Goal: Transaction & Acquisition: Purchase product/service

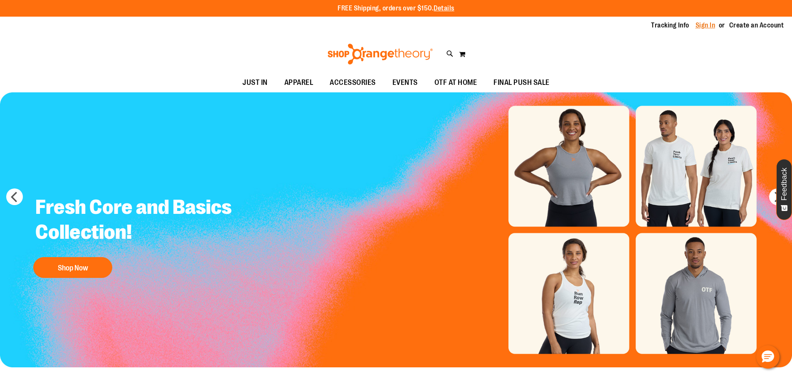
click at [695, 23] on link "Sign In" at bounding box center [705, 25] width 20 height 9
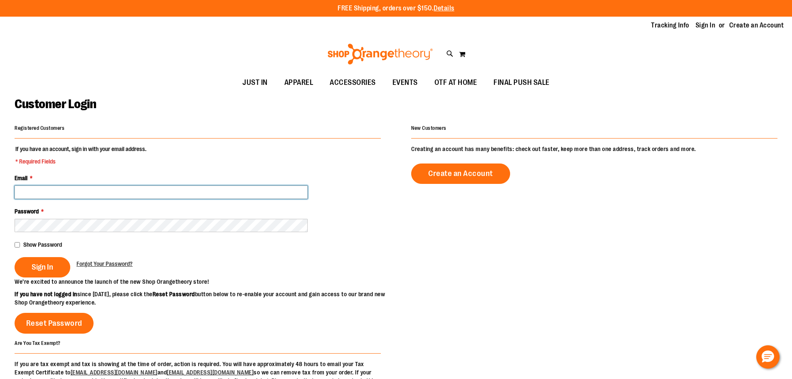
click at [66, 191] on input "Email *" at bounding box center [161, 191] width 293 height 13
type input "**********"
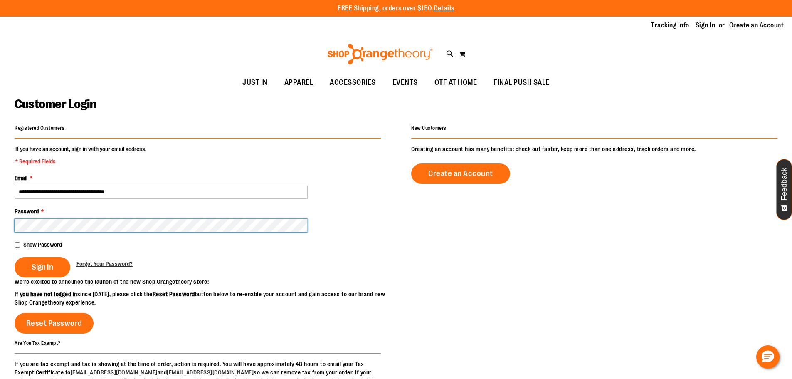
click at [15, 257] on button "Sign In" at bounding box center [43, 267] width 56 height 20
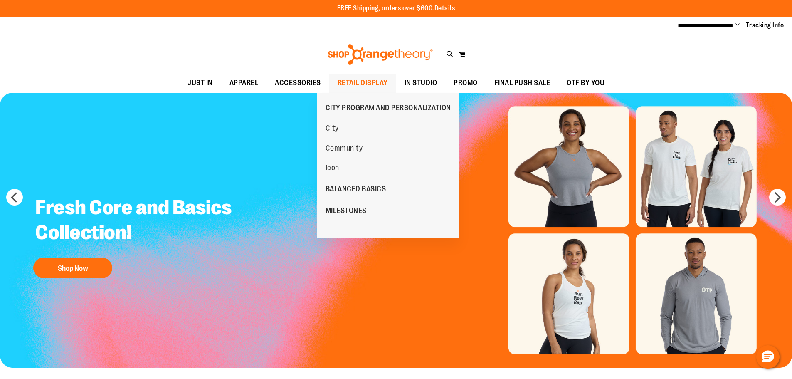
click at [352, 84] on span "RETAIL DISPLAY" at bounding box center [363, 83] width 50 height 19
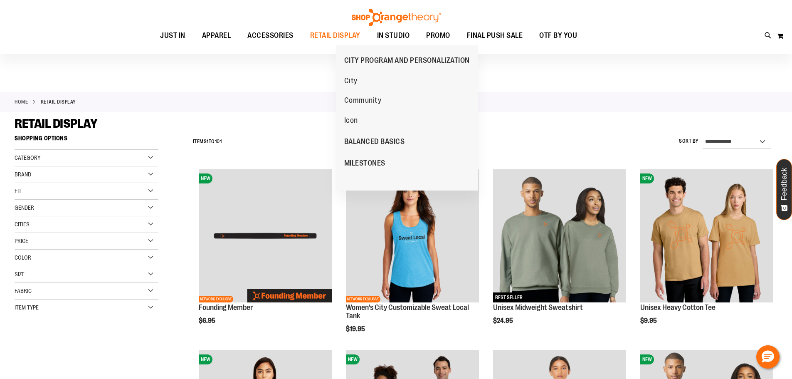
scroll to position [124, 0]
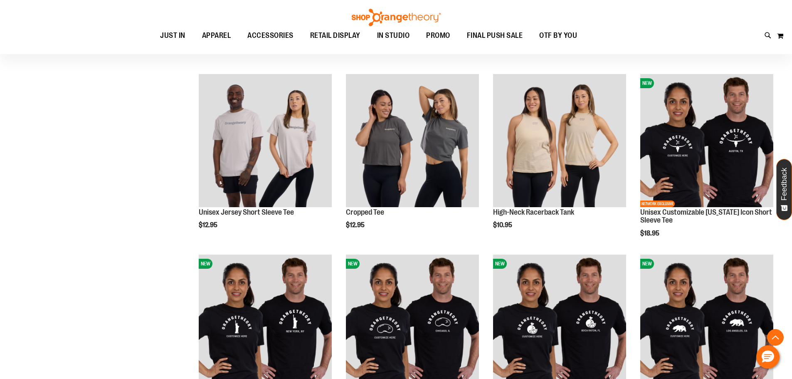
scroll to position [207, 0]
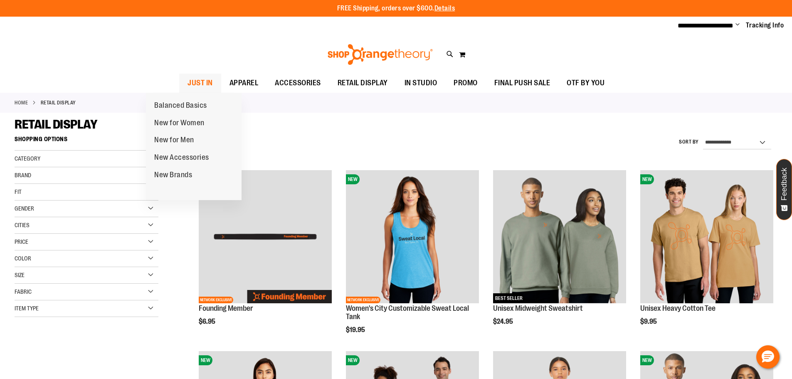
click at [187, 80] on span "JUST IN" at bounding box center [199, 83] width 25 height 19
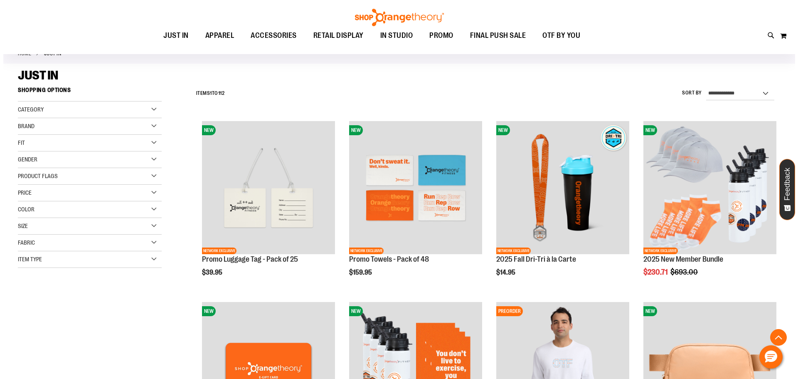
scroll to position [166, 0]
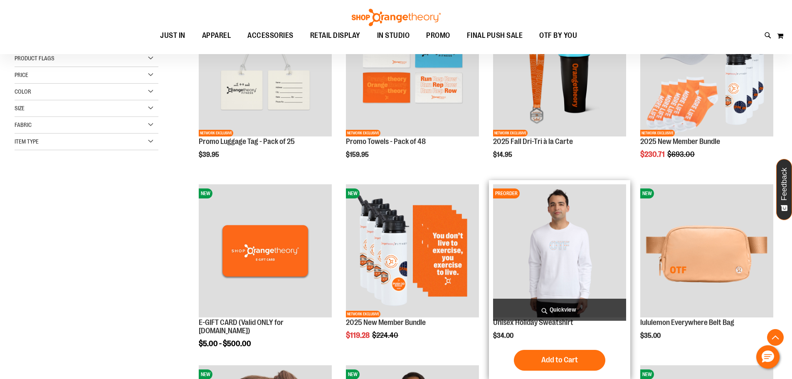
click at [576, 303] on span "Quickview" at bounding box center [559, 309] width 133 height 22
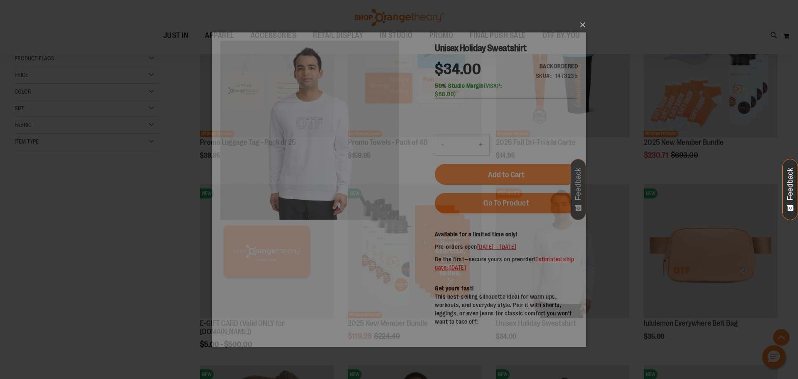
scroll to position [0, 0]
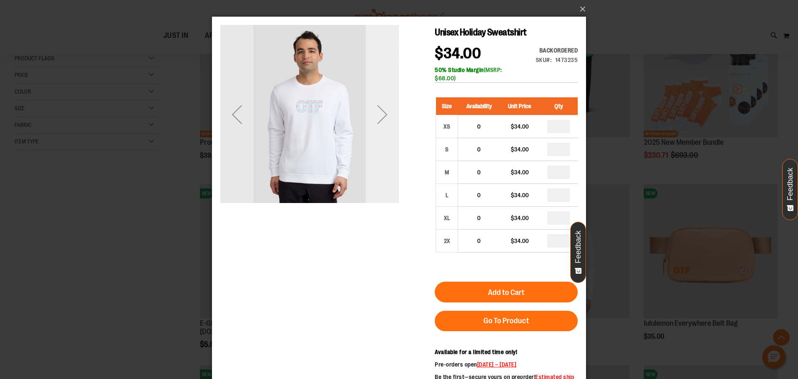
click at [385, 140] on div "Next" at bounding box center [382, 114] width 33 height 179
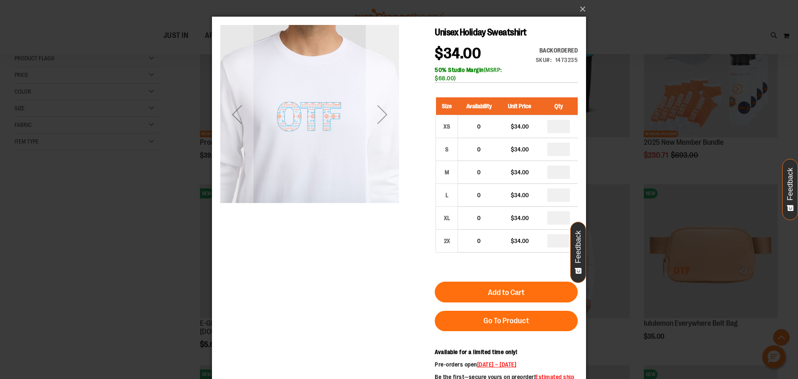
click at [385, 140] on div "Next" at bounding box center [382, 114] width 33 height 179
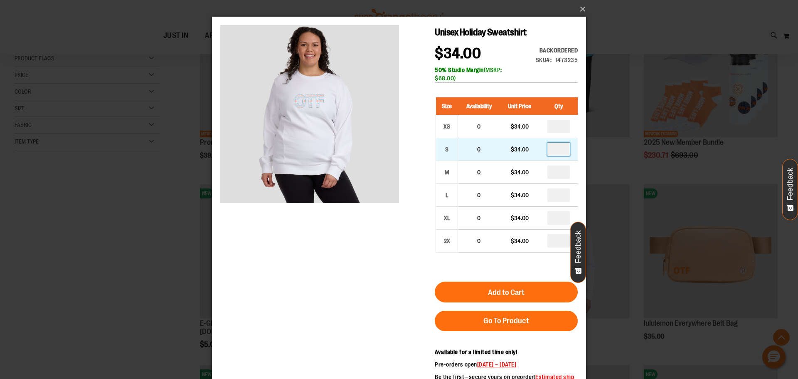
click at [564, 148] on input "number" at bounding box center [558, 149] width 22 height 13
type input "*"
click at [563, 171] on input "number" at bounding box center [558, 171] width 22 height 13
type input "*"
click at [569, 197] on input "number" at bounding box center [558, 194] width 22 height 13
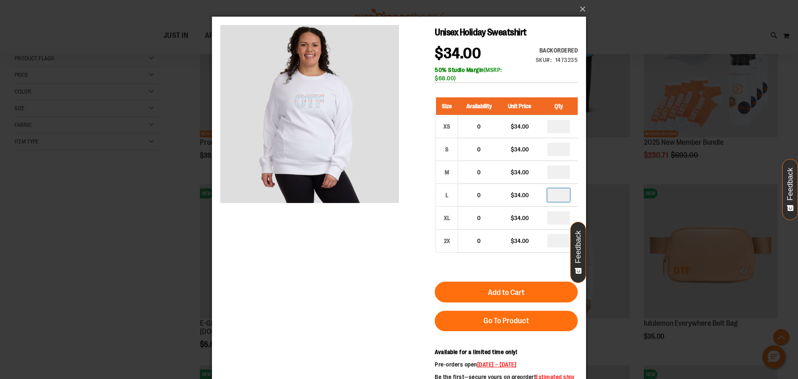
click at [569, 197] on input "number" at bounding box center [558, 194] width 22 height 13
type input "*"
click at [515, 269] on div "Size Availability Unit Price Qty XS 0 $34.00 * S 0" at bounding box center [506, 181] width 143 height 184
click at [566, 243] on input "number" at bounding box center [558, 240] width 22 height 13
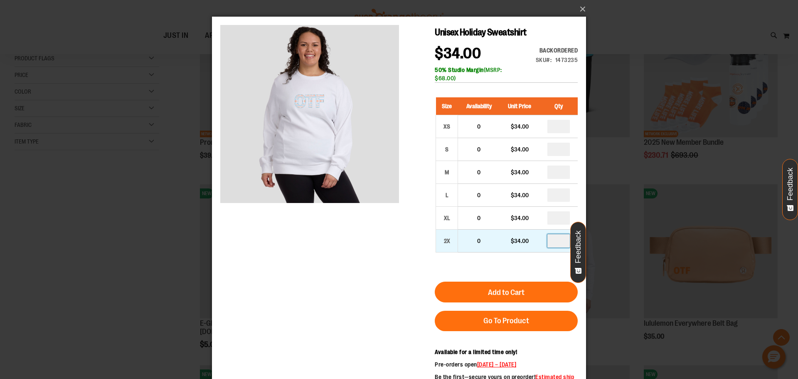
type input "*"
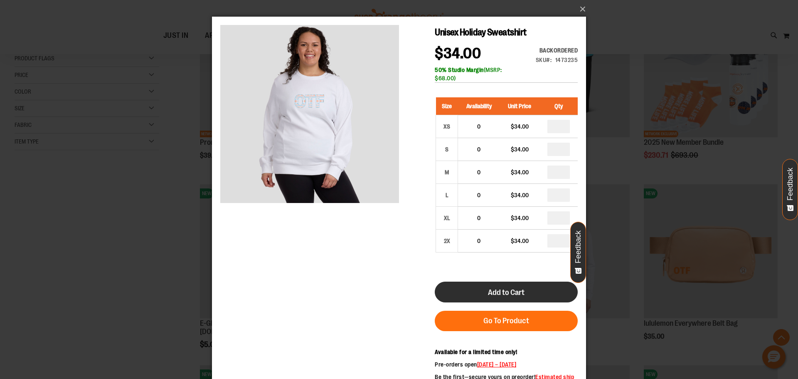
click at [537, 287] on button "Add to Cart" at bounding box center [506, 291] width 143 height 21
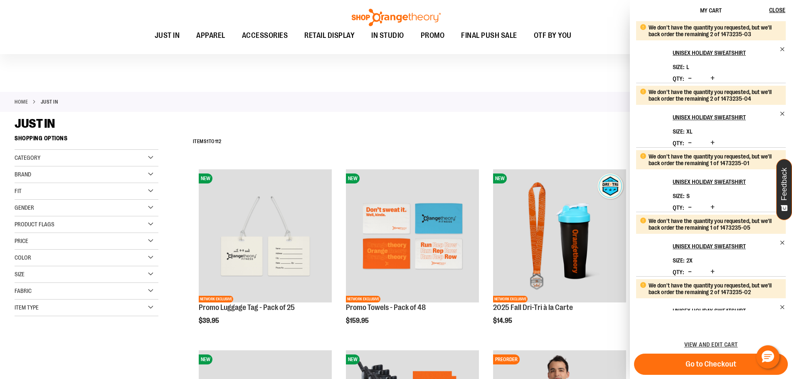
scroll to position [446, 0]
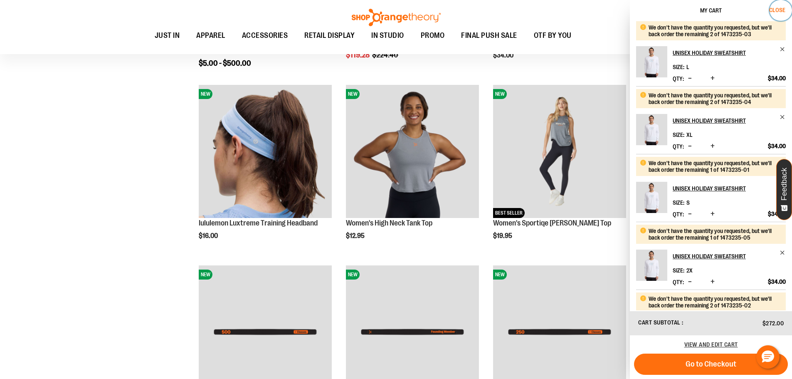
click at [785, 10] on span "Close" at bounding box center [777, 10] width 16 height 7
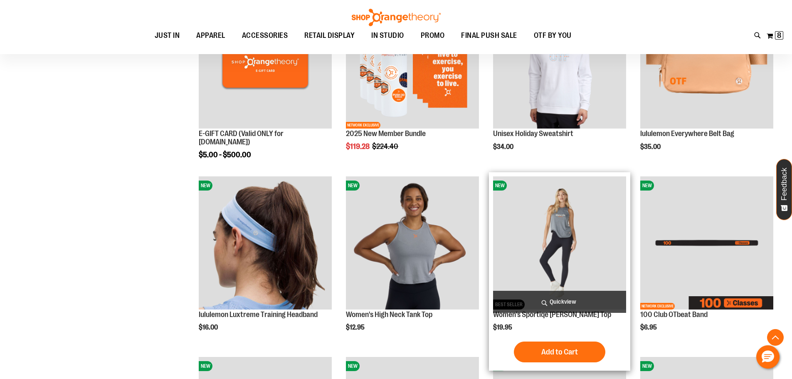
scroll to position [280, 0]
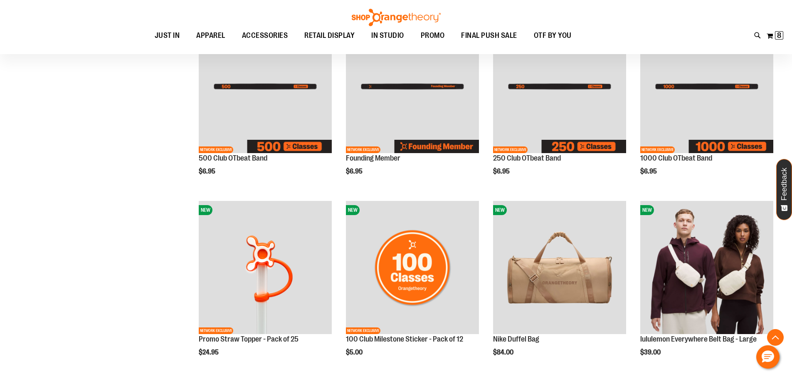
scroll to position [695, 0]
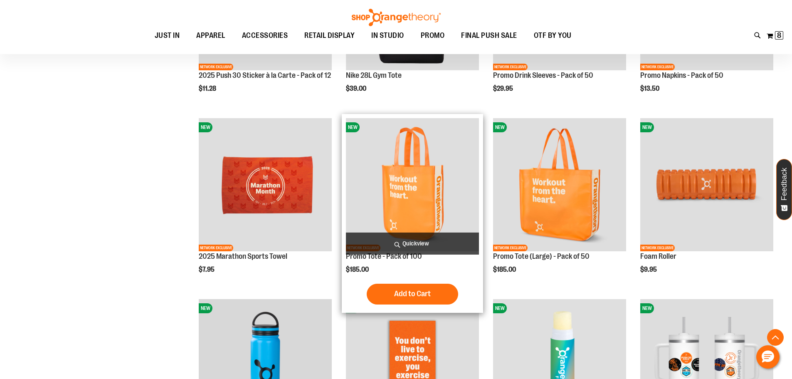
scroll to position [1319, 0]
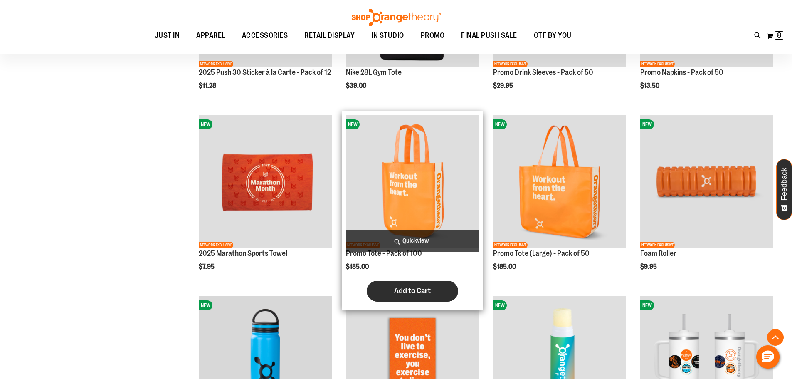
click at [402, 288] on span "Add to Cart" at bounding box center [412, 290] width 37 height 9
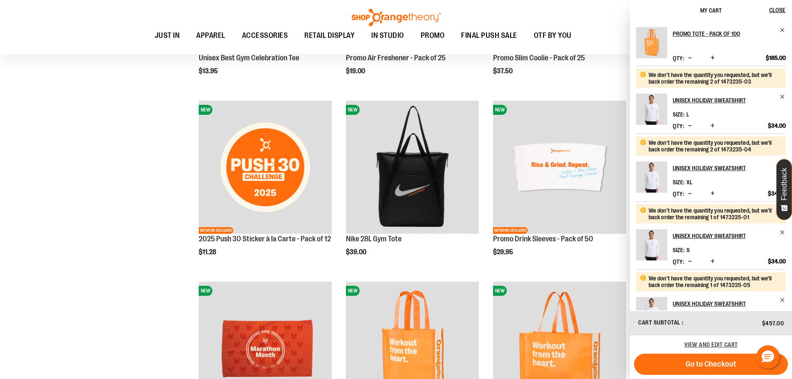
scroll to position [1418, 0]
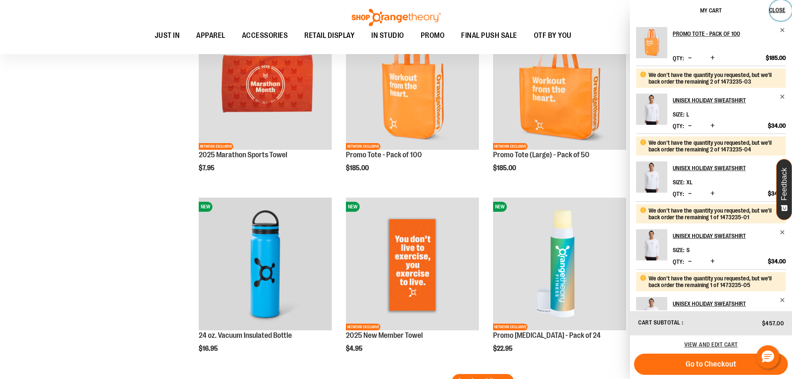
click at [776, 10] on span "Close" at bounding box center [777, 10] width 16 height 7
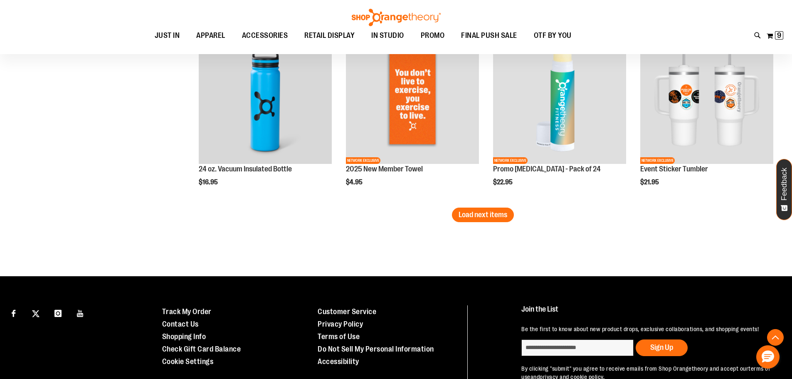
scroll to position [1542, 0]
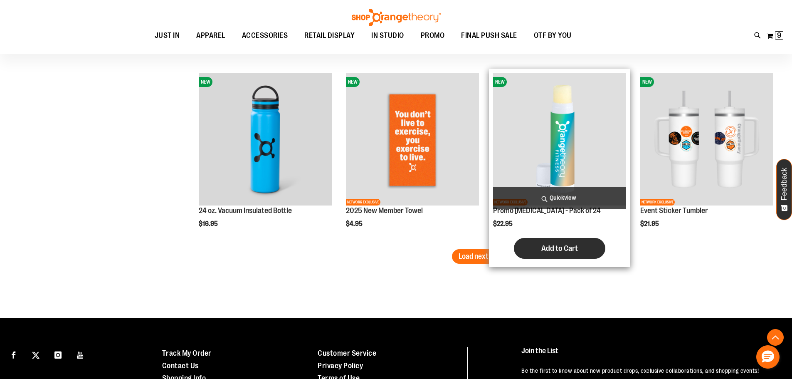
click at [569, 250] on span "Add to Cart" at bounding box center [559, 248] width 37 height 9
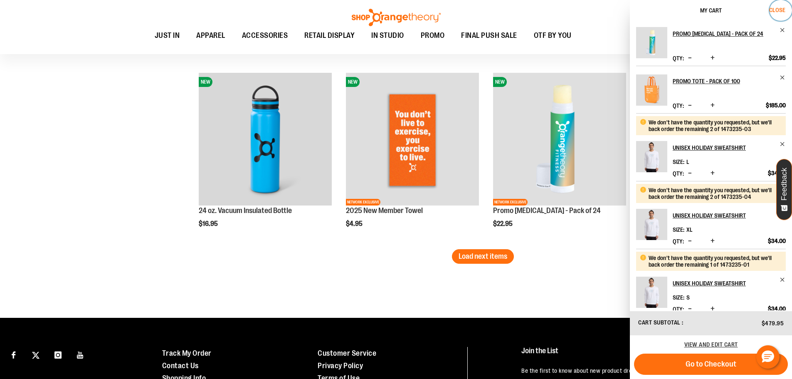
click at [782, 6] on button "Close" at bounding box center [780, 10] width 22 height 21
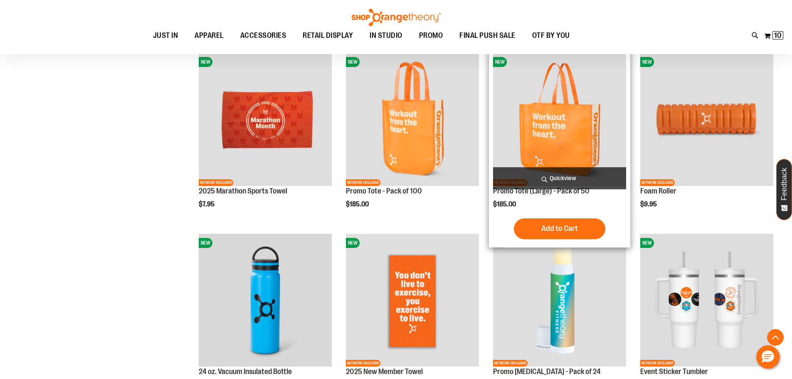
scroll to position [1376, 0]
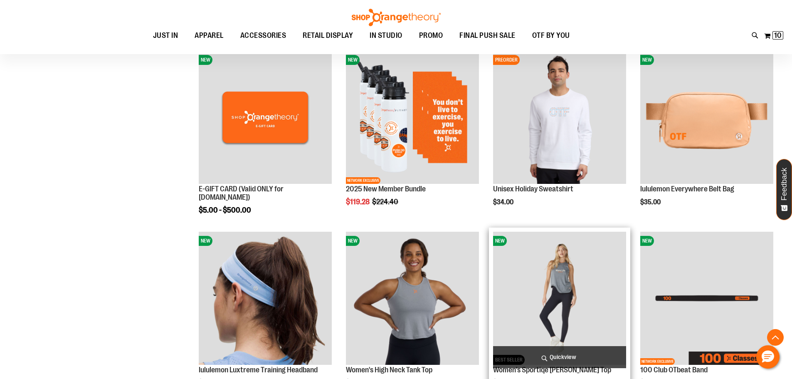
scroll to position [295, 0]
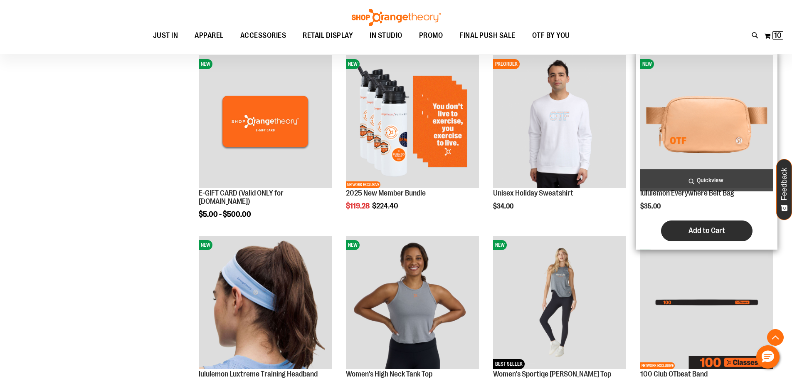
click at [715, 229] on span "Add to Cart" at bounding box center [706, 230] width 37 height 9
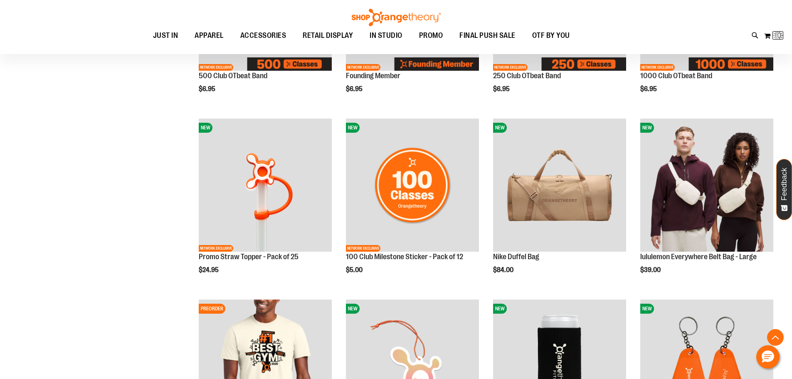
scroll to position [877, 0]
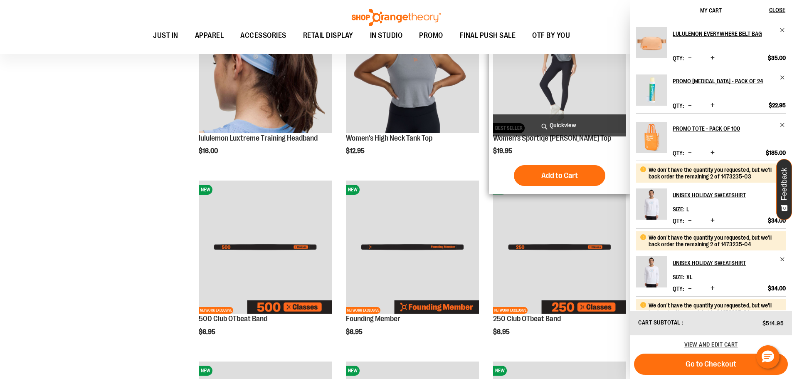
scroll to position [541, 0]
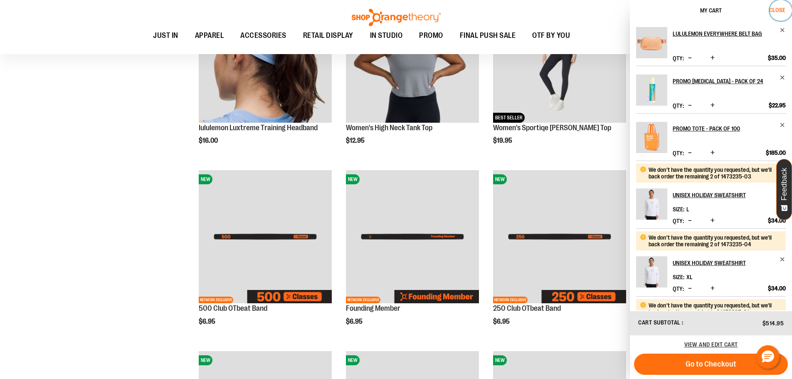
click at [781, 12] on span "Close" at bounding box center [777, 10] width 16 height 7
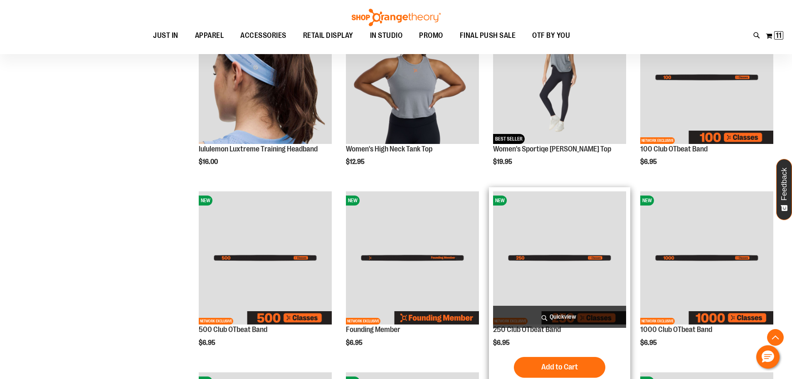
scroll to position [500, 0]
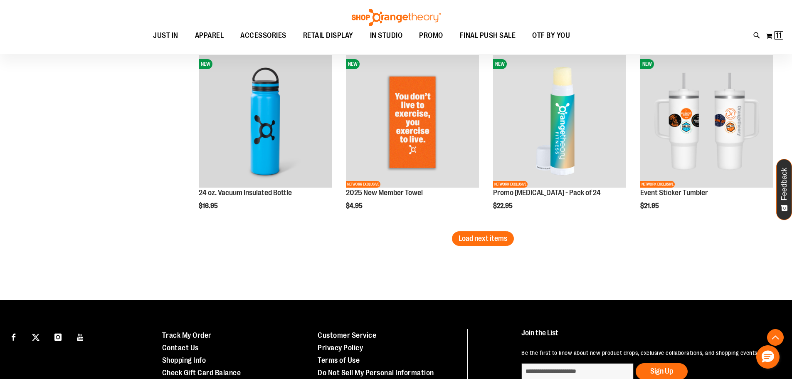
scroll to position [1622, 0]
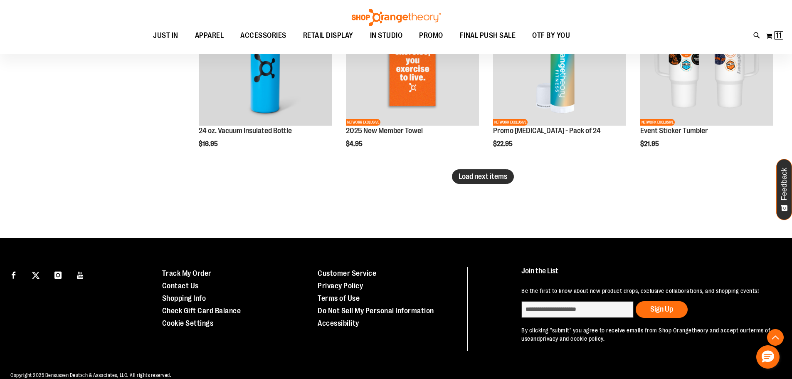
click at [502, 182] on button "Load next items" at bounding box center [483, 176] width 62 height 15
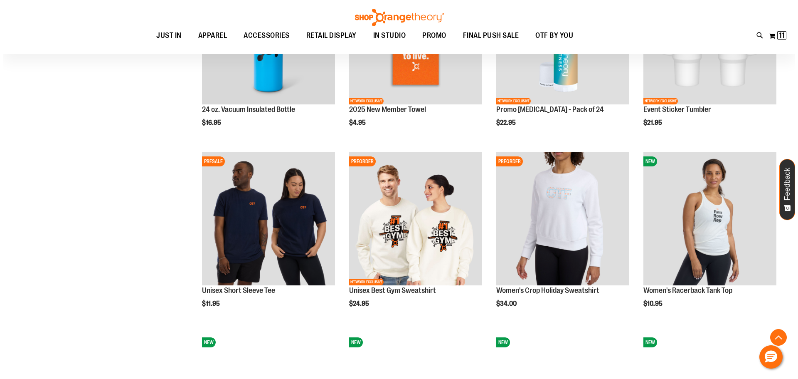
scroll to position [1664, 0]
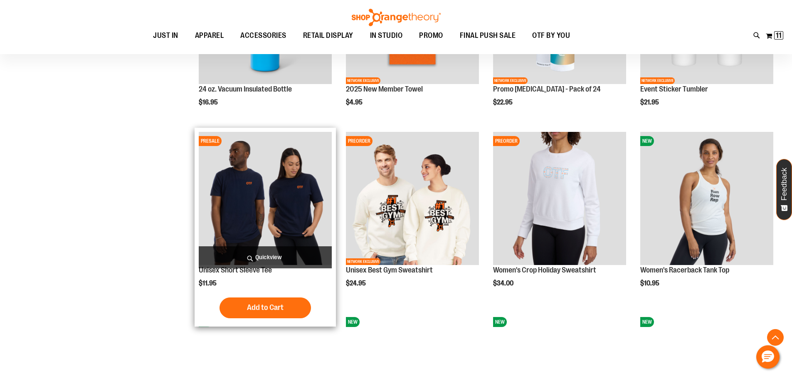
click at [275, 261] on span "Quickview" at bounding box center [265, 257] width 133 height 22
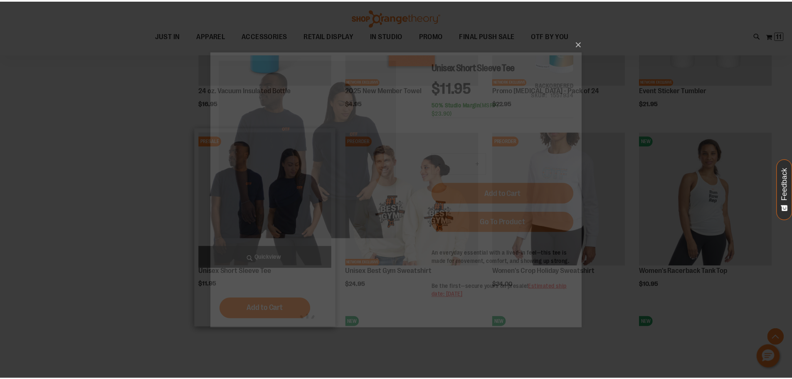
scroll to position [0, 0]
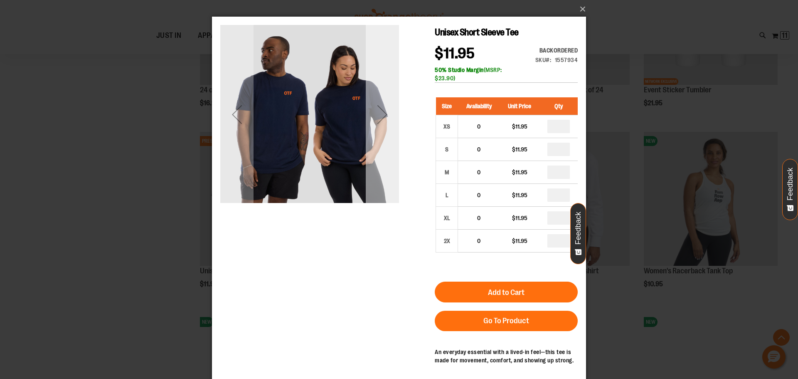
click at [385, 160] on div "Next" at bounding box center [382, 114] width 33 height 179
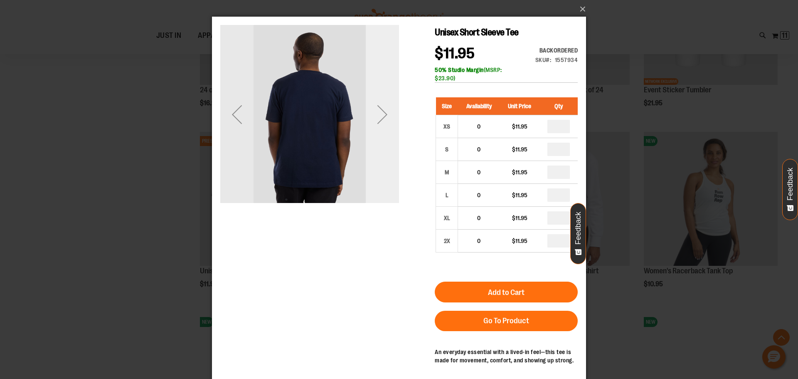
click at [385, 160] on div "Next" at bounding box center [382, 114] width 33 height 179
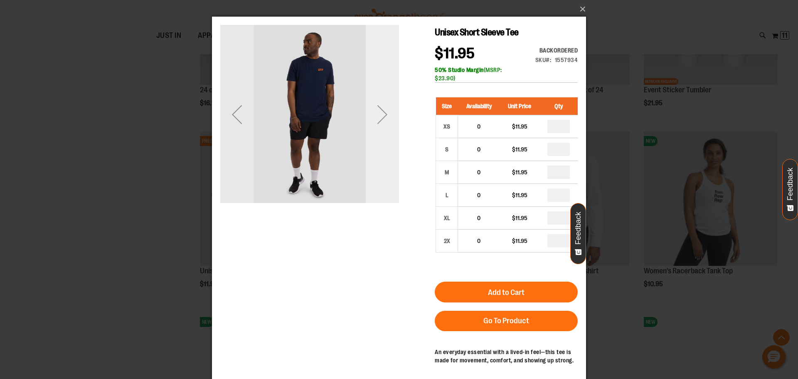
click at [385, 160] on div "Next" at bounding box center [382, 114] width 33 height 179
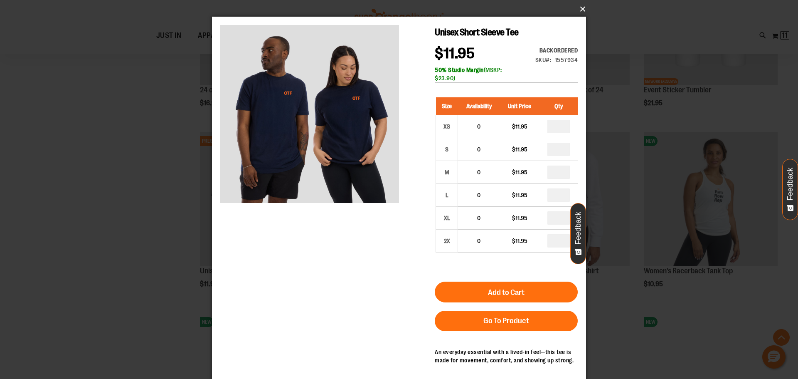
click at [584, 8] on button "×" at bounding box center [401, 9] width 374 height 18
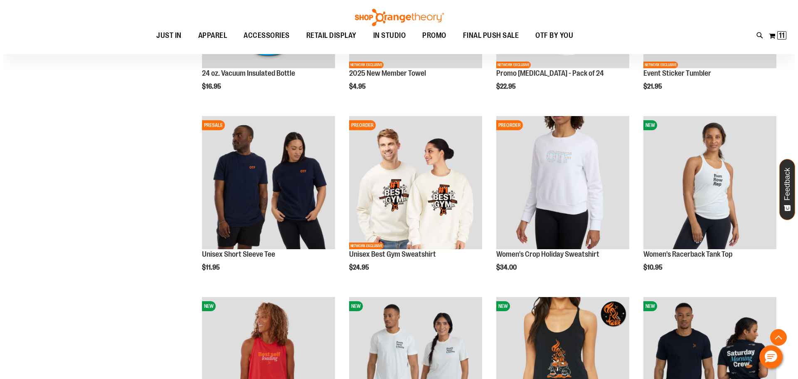
scroll to position [1747, 0]
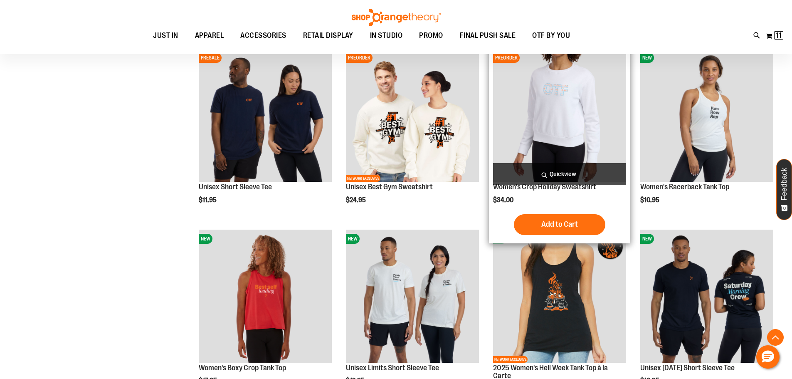
click at [567, 176] on span "Quickview" at bounding box center [559, 174] width 133 height 22
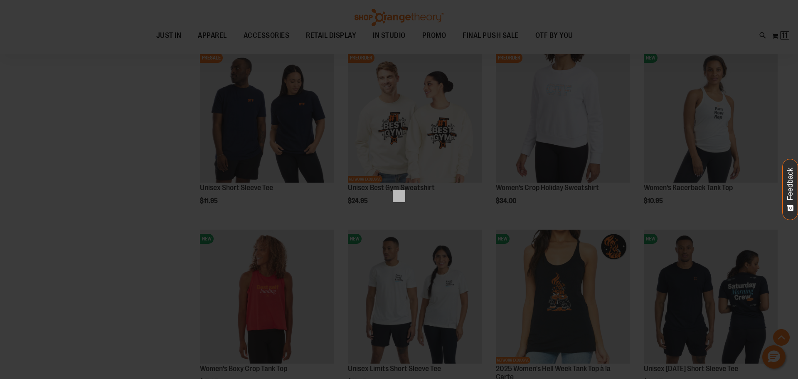
scroll to position [0, 0]
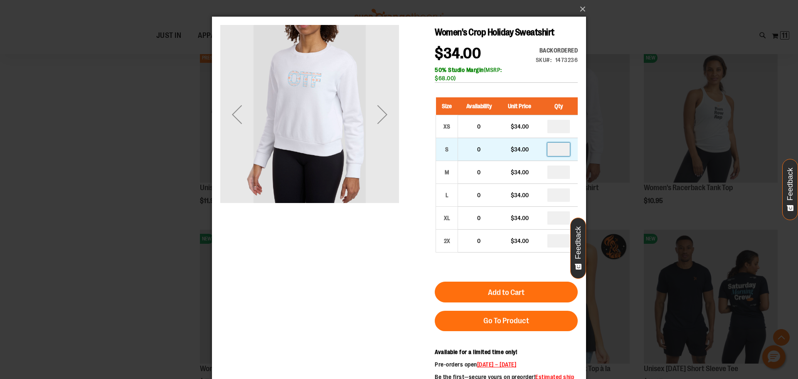
click at [569, 153] on input "number" at bounding box center [558, 149] width 22 height 13
type input "*"
click at [560, 173] on input "number" at bounding box center [558, 171] width 22 height 13
type input "*"
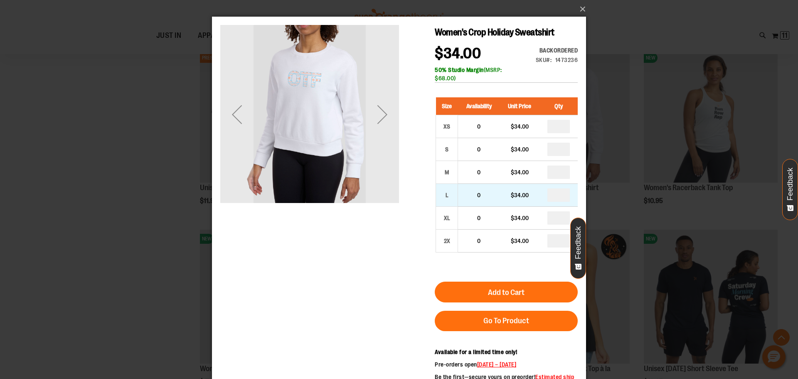
type input "*"
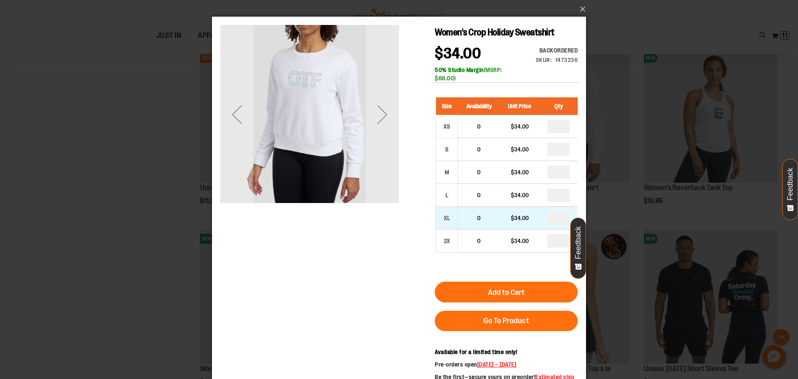
type input "*"
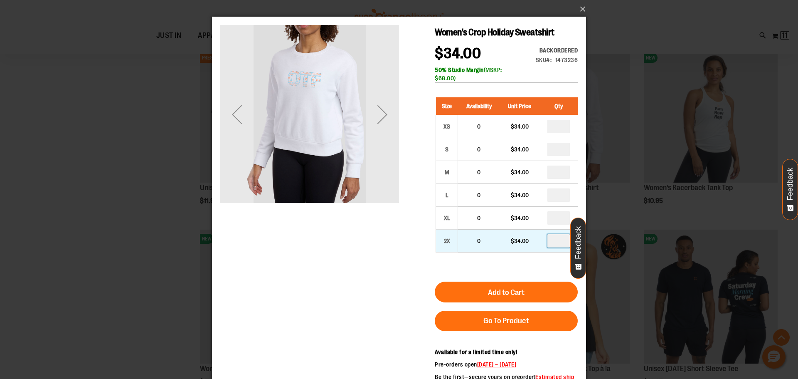
click at [561, 242] on input "number" at bounding box center [558, 240] width 22 height 13
type input "*"
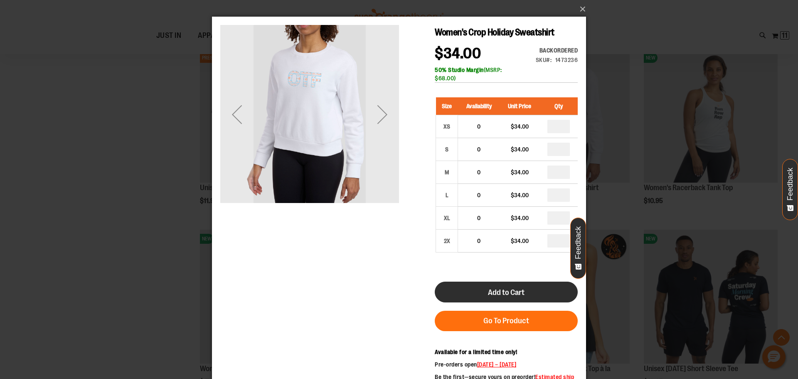
click at [538, 286] on button "Add to Cart" at bounding box center [506, 291] width 143 height 21
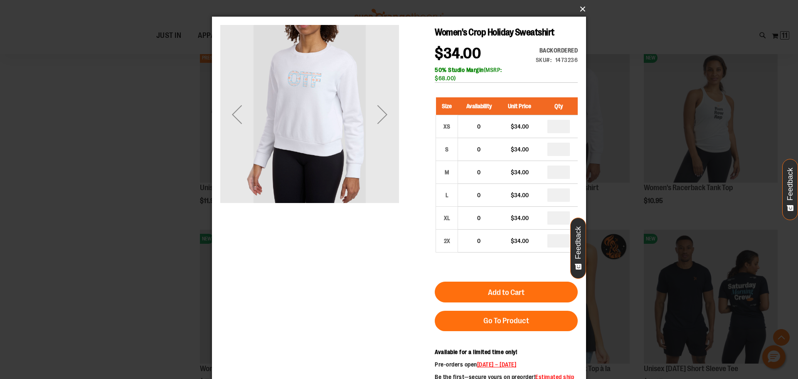
click at [580, 8] on button "×" at bounding box center [401, 9] width 374 height 18
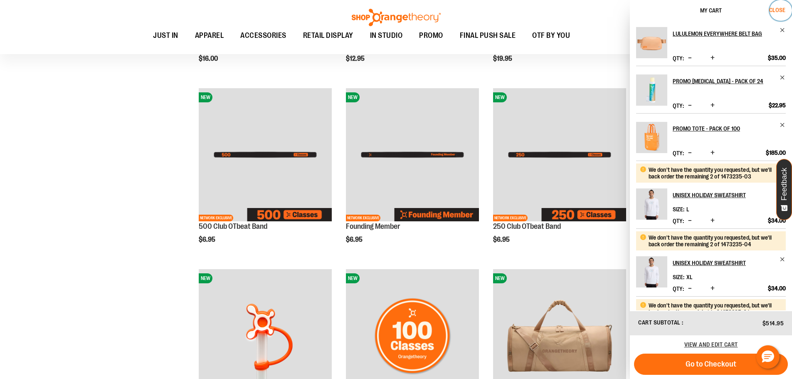
click at [782, 8] on span "Close" at bounding box center [777, 10] width 16 height 7
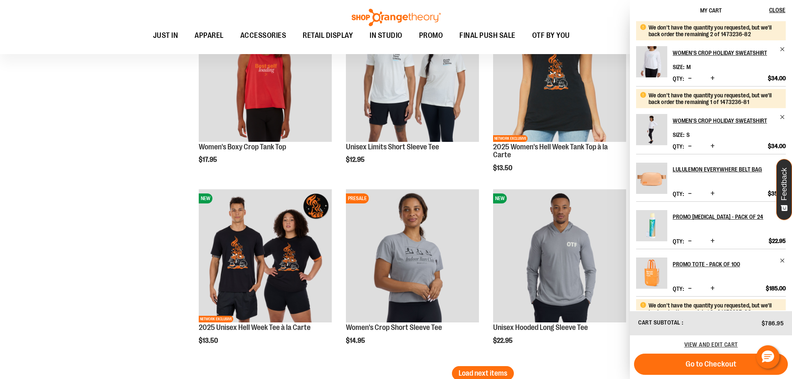
scroll to position [1965, 0]
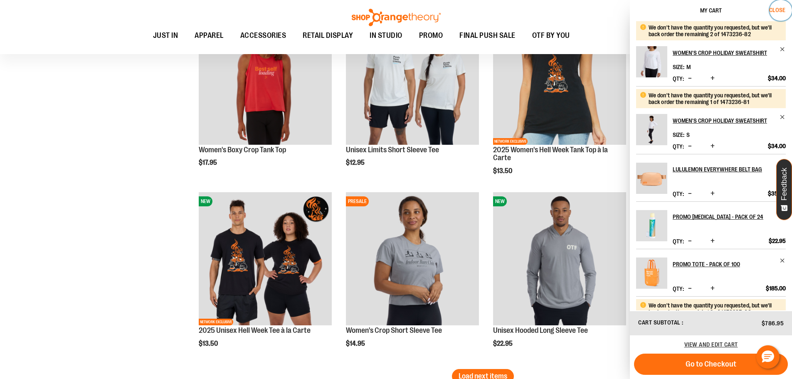
click at [777, 5] on button "Close" at bounding box center [780, 10] width 22 height 21
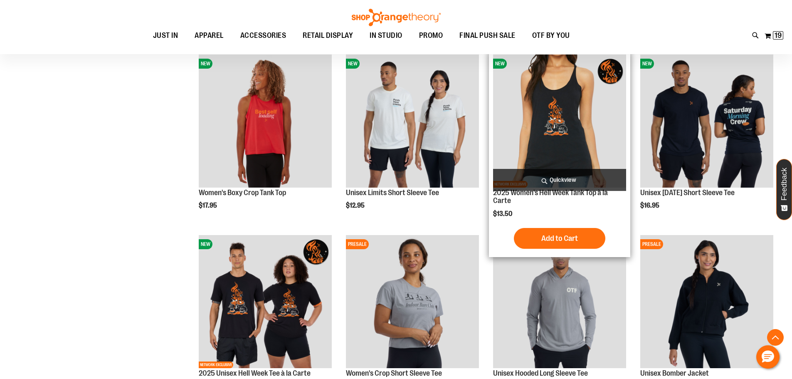
scroll to position [2006, 0]
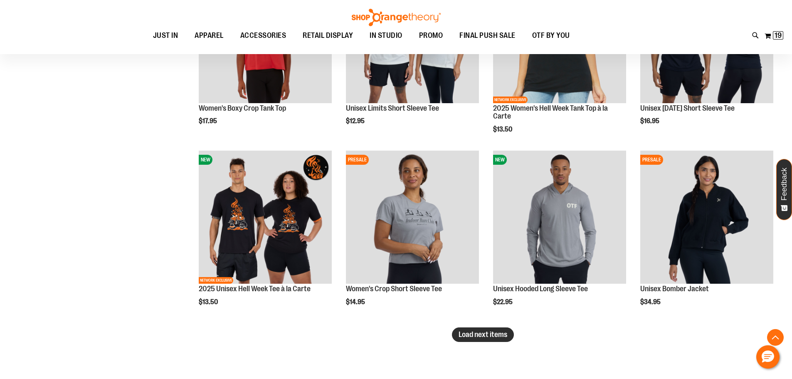
click at [499, 340] on button "Load next items" at bounding box center [483, 334] width 62 height 15
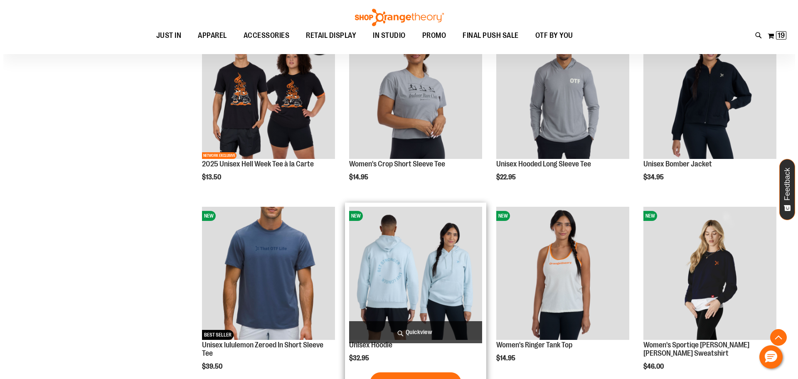
scroll to position [2172, 0]
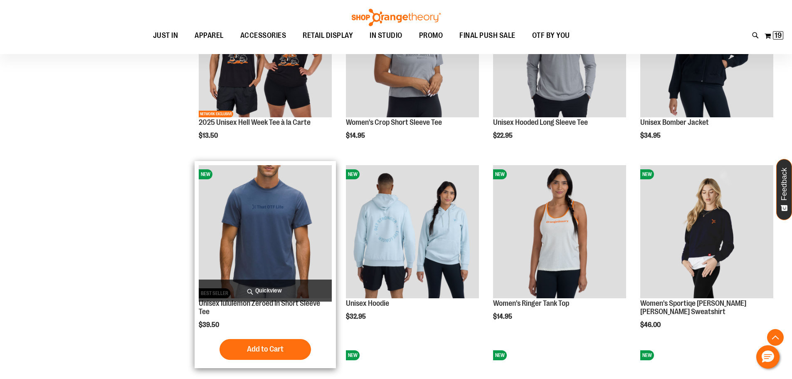
click at [266, 288] on span "Quickview" at bounding box center [265, 290] width 133 height 22
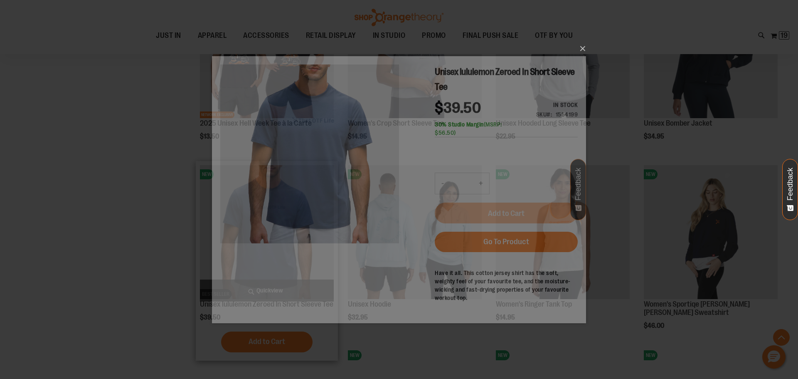
scroll to position [0, 0]
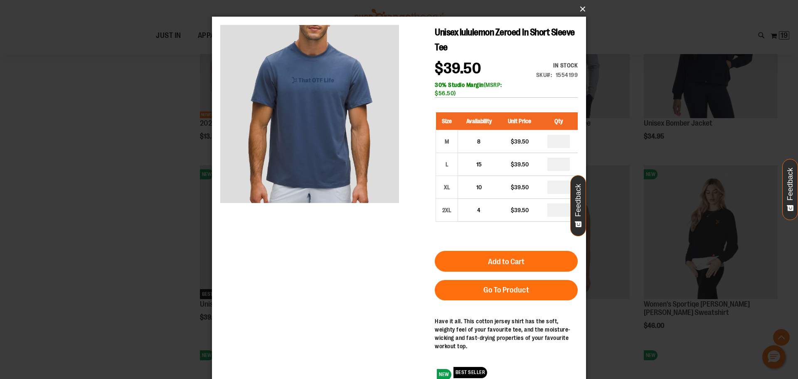
click at [583, 9] on button "×" at bounding box center [401, 9] width 374 height 18
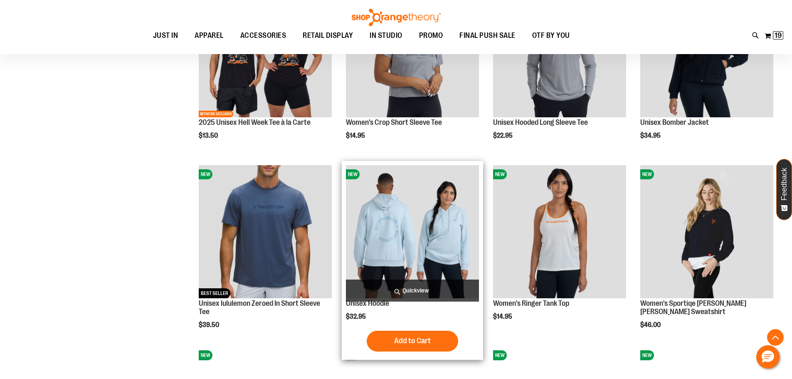
click at [422, 287] on span "Quickview" at bounding box center [412, 290] width 133 height 22
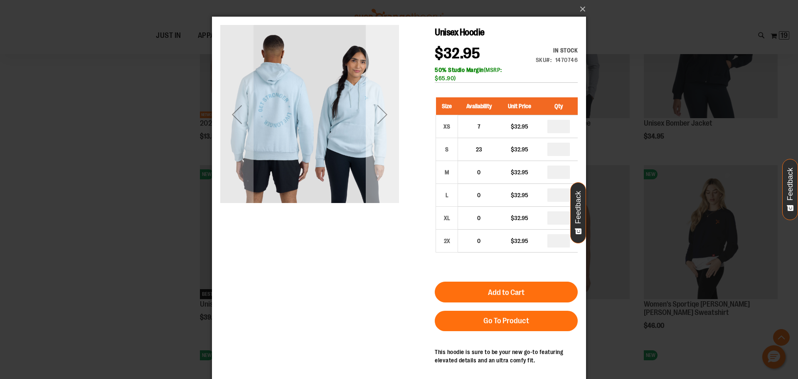
click at [385, 129] on div "Next" at bounding box center [382, 114] width 33 height 33
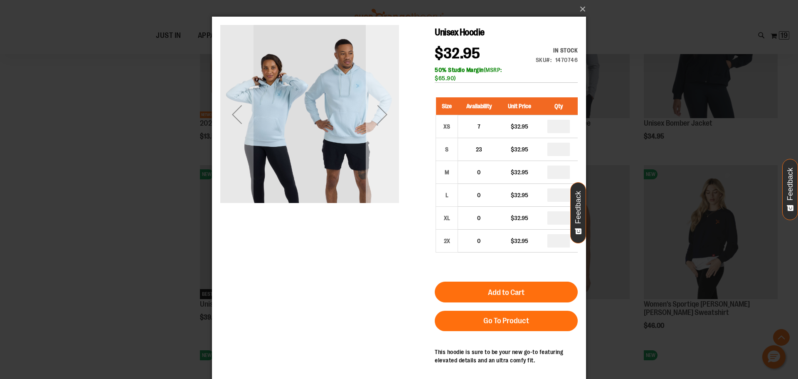
click at [385, 129] on div "Next" at bounding box center [382, 114] width 33 height 33
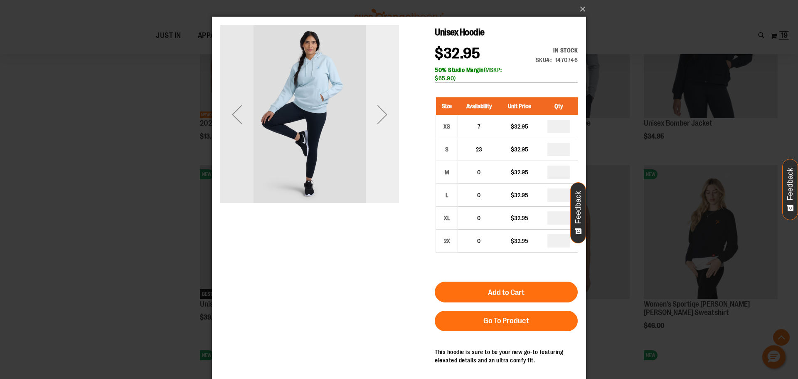
click at [385, 129] on div "Next" at bounding box center [382, 114] width 33 height 33
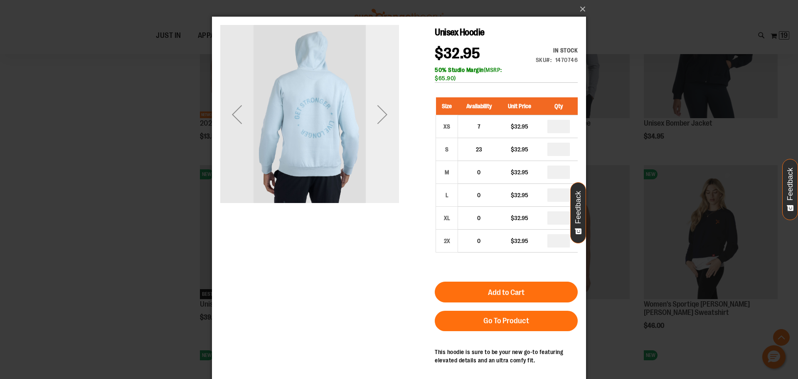
click at [385, 129] on div "Next" at bounding box center [382, 114] width 33 height 33
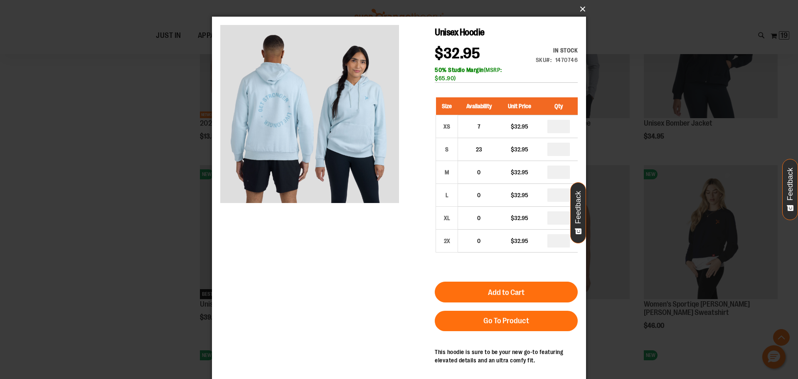
click at [579, 10] on button "×" at bounding box center [401, 9] width 374 height 18
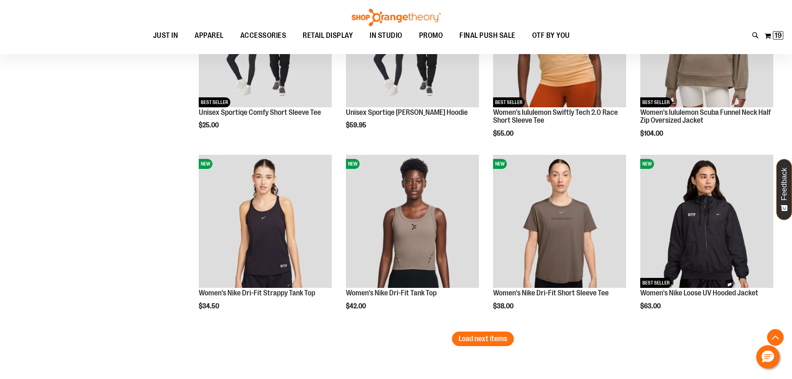
scroll to position [2588, 0]
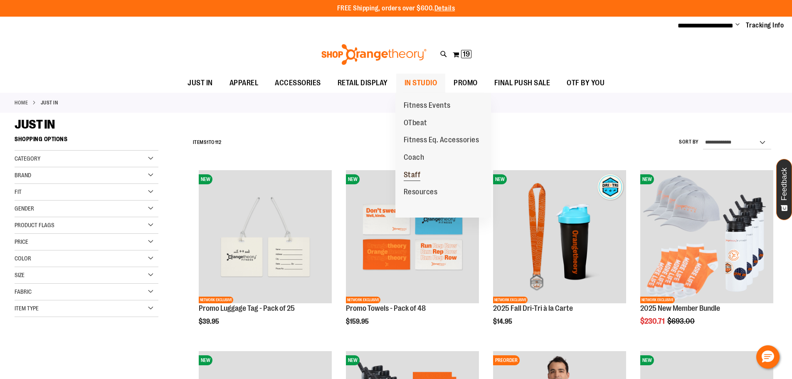
click at [414, 174] on span "Staff" at bounding box center [412, 175] width 17 height 10
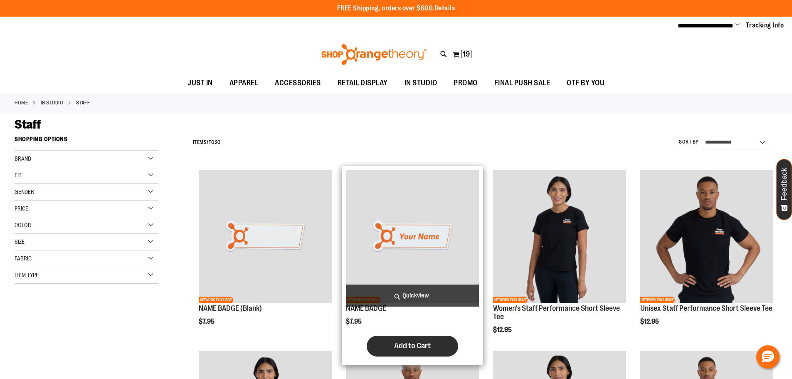
click at [414, 348] on span "Add to Cart" at bounding box center [412, 345] width 37 height 9
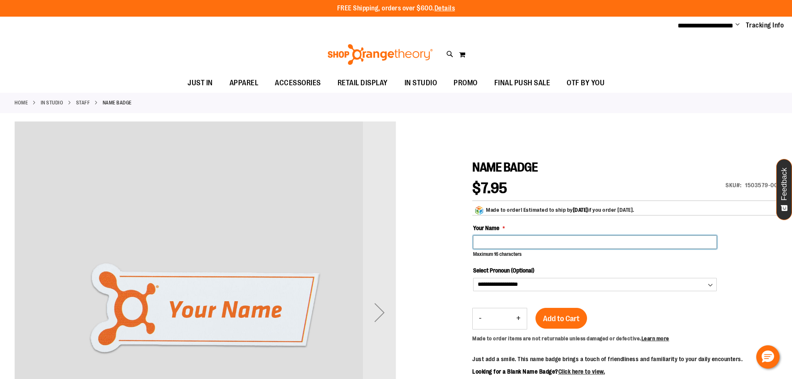
drag, startPoint x: 0, startPoint y: 0, endPoint x: 512, endPoint y: 240, distance: 565.3
click at [513, 240] on input "Your Name" at bounding box center [595, 241] width 244 height 13
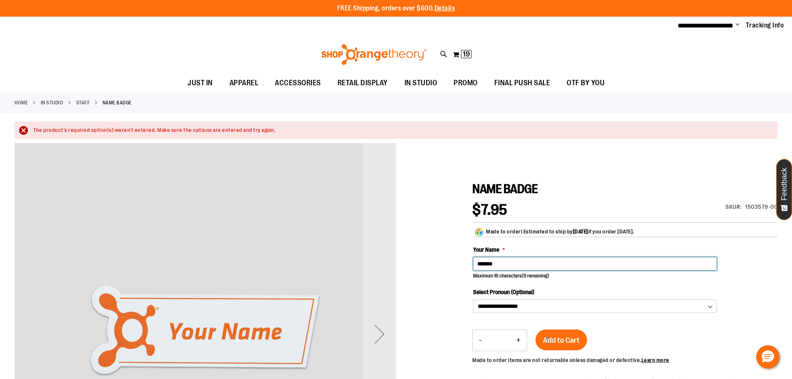
type input "*******"
click at [567, 286] on div "**********" at bounding box center [625, 278] width 304 height 67
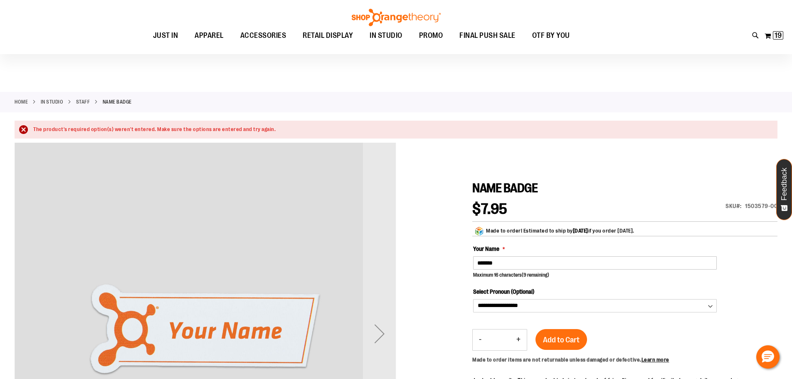
scroll to position [41, 0]
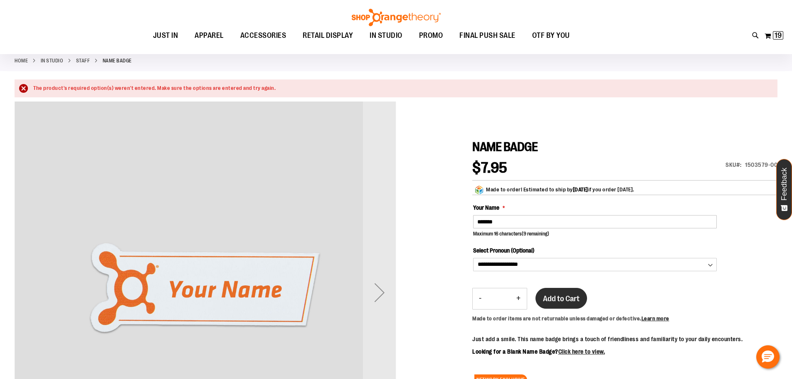
click at [576, 294] on span "Add to Cart" at bounding box center [561, 298] width 37 height 9
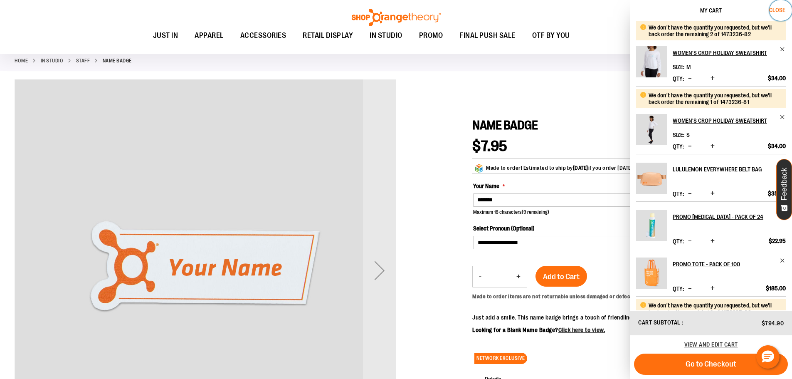
click at [779, 10] on span "Close" at bounding box center [777, 10] width 16 height 7
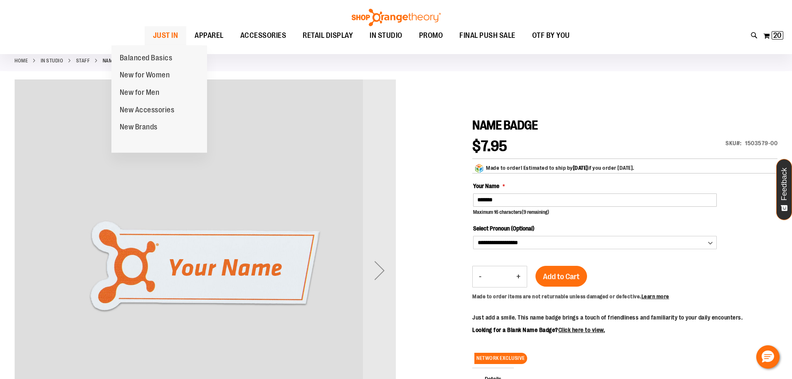
click at [153, 38] on span "JUST IN" at bounding box center [165, 35] width 25 height 19
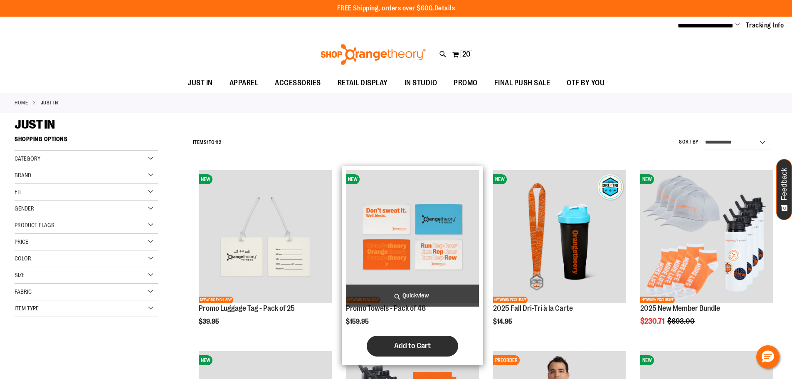
click at [417, 345] on span "Add to Cart" at bounding box center [412, 345] width 37 height 9
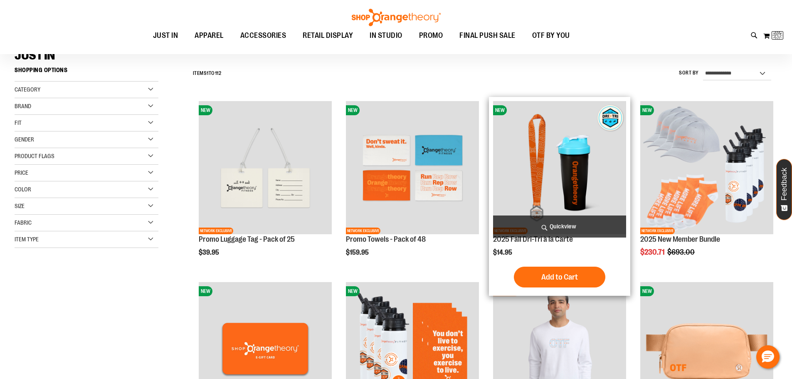
scroll to position [83, 0]
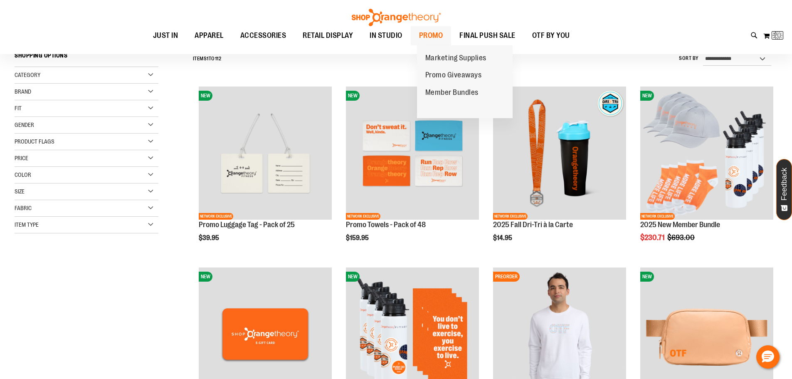
click at [440, 34] on span "PROMO" at bounding box center [431, 35] width 24 height 19
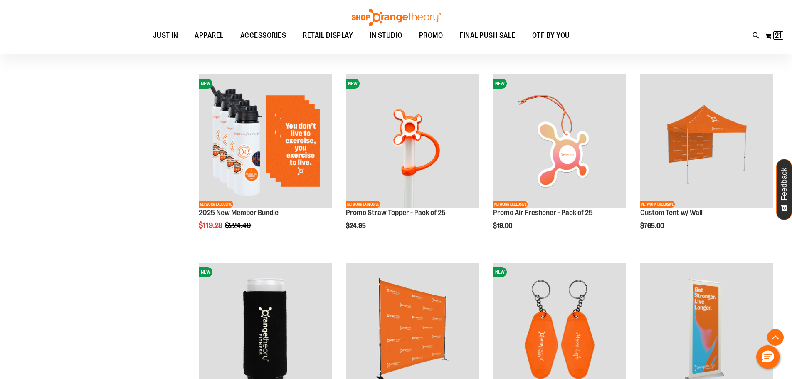
scroll to position [291, 0]
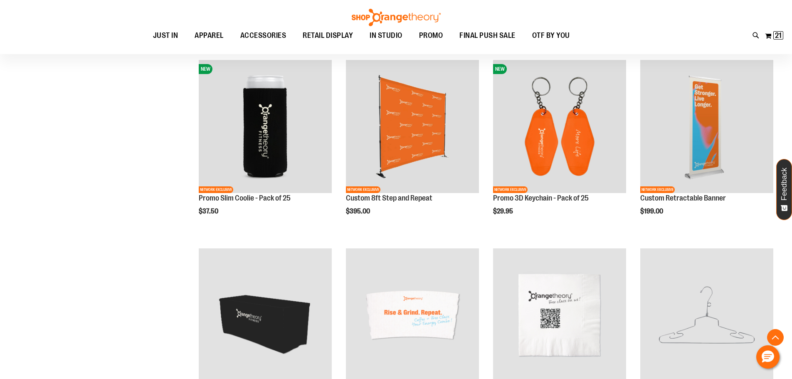
scroll to position [540, 0]
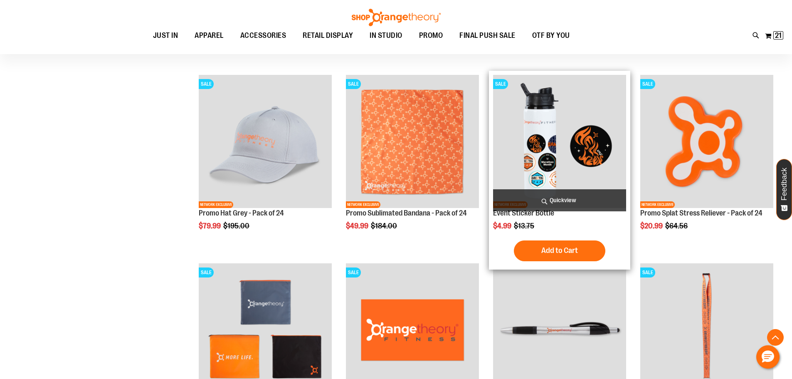
scroll to position [1413, 0]
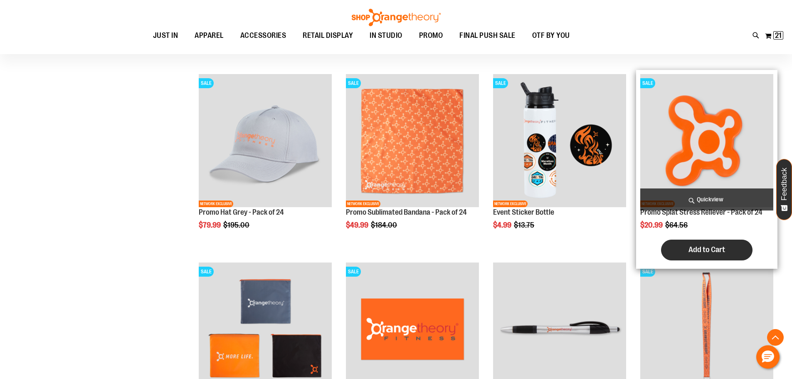
click at [698, 254] on span "Add to Cart" at bounding box center [706, 249] width 37 height 9
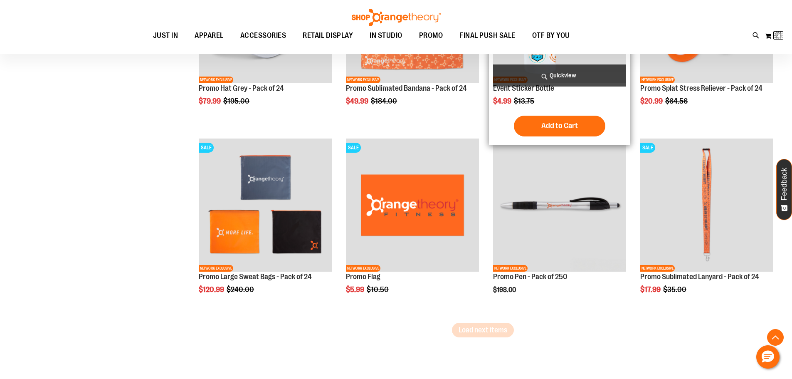
scroll to position [1538, 0]
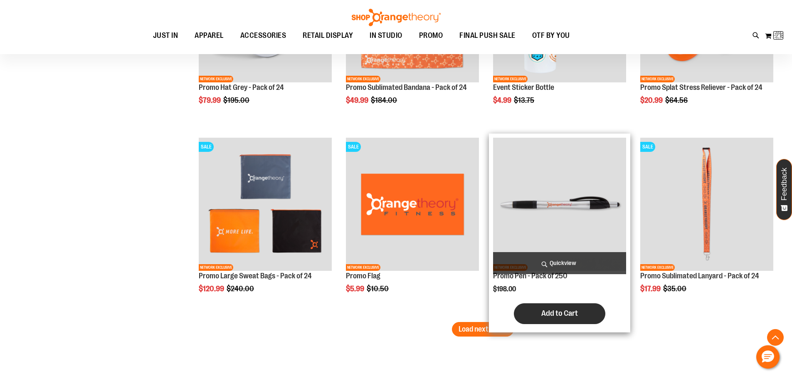
click at [573, 314] on span "Add to Cart" at bounding box center [559, 312] width 37 height 9
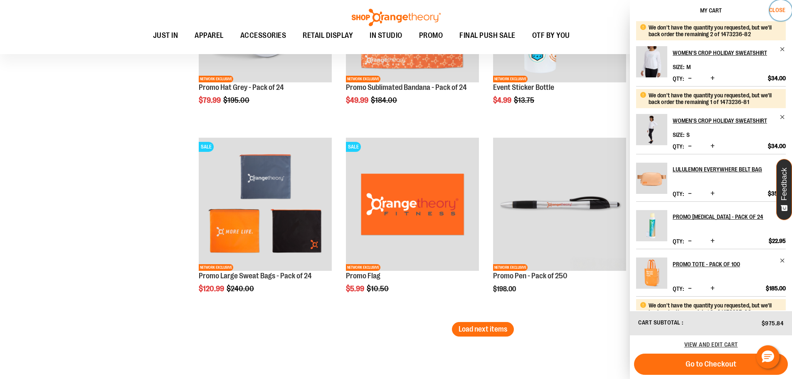
click at [784, 9] on span "Close" at bounding box center [777, 10] width 16 height 7
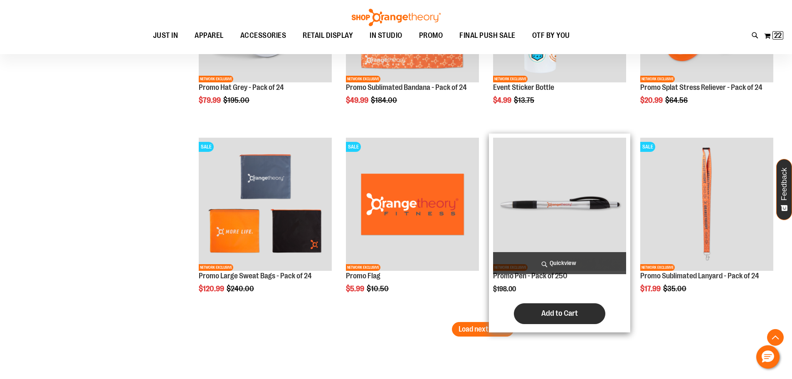
click at [542, 310] on span "Add to Cart" at bounding box center [559, 312] width 37 height 9
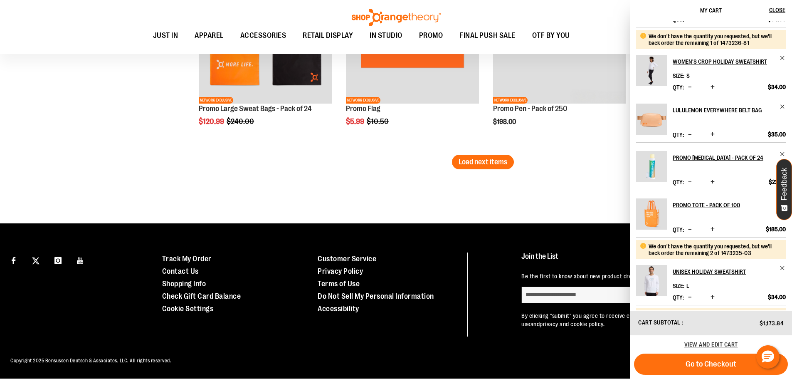
scroll to position [0, 0]
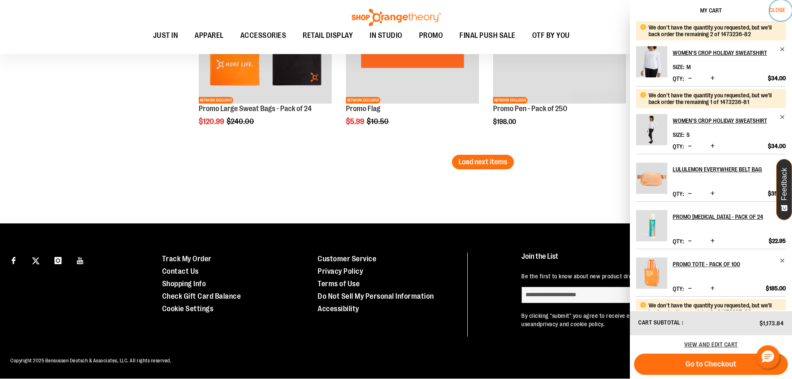
click at [780, 7] on span "Close" at bounding box center [777, 10] width 16 height 7
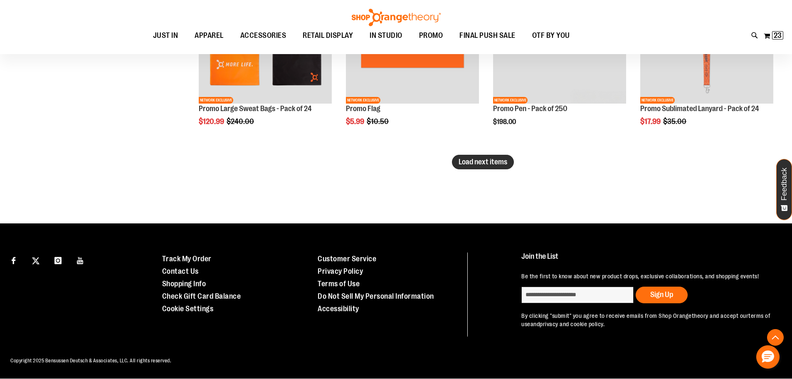
click at [503, 158] on span "Load next items" at bounding box center [483, 162] width 49 height 8
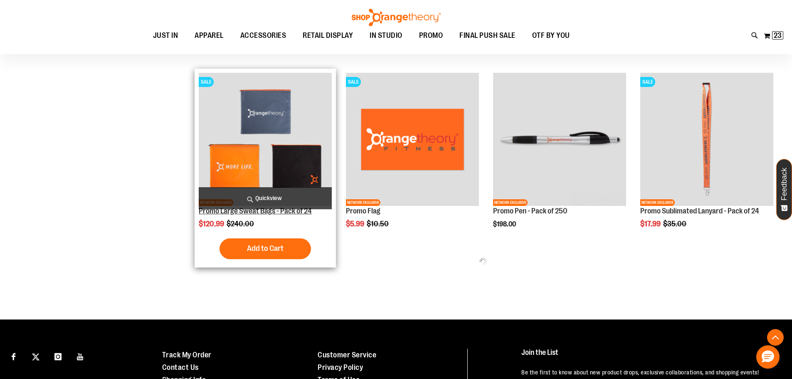
scroll to position [1541, 0]
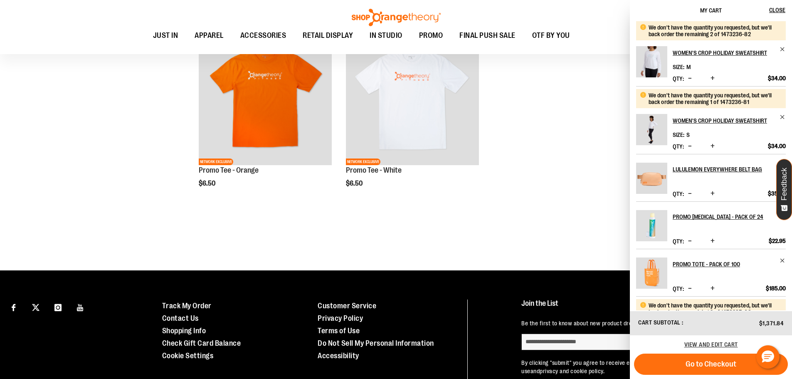
scroll to position [1624, 0]
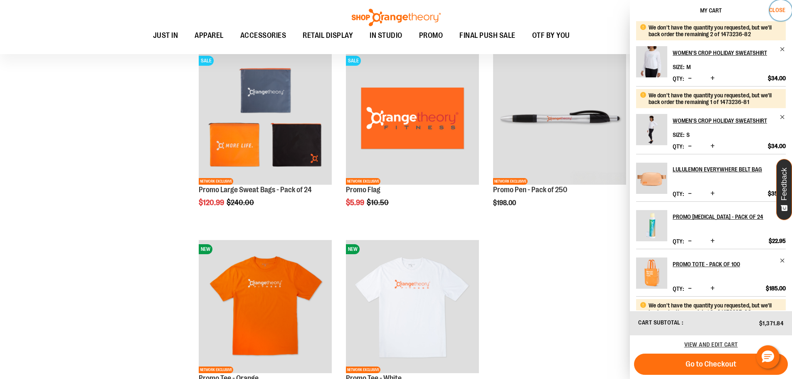
click at [774, 7] on span "Close" at bounding box center [777, 10] width 16 height 7
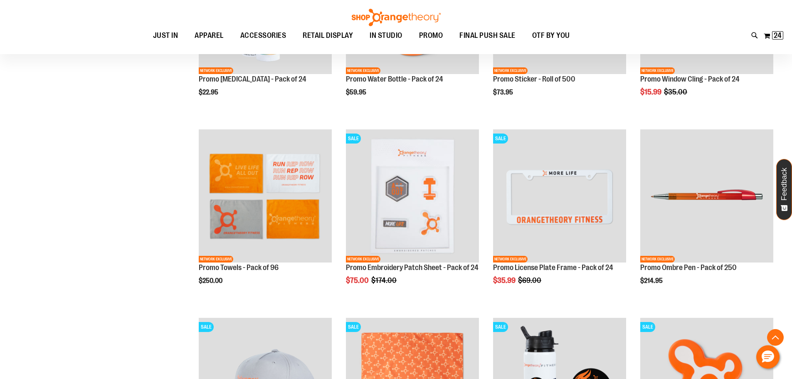
scroll to position [1166, 0]
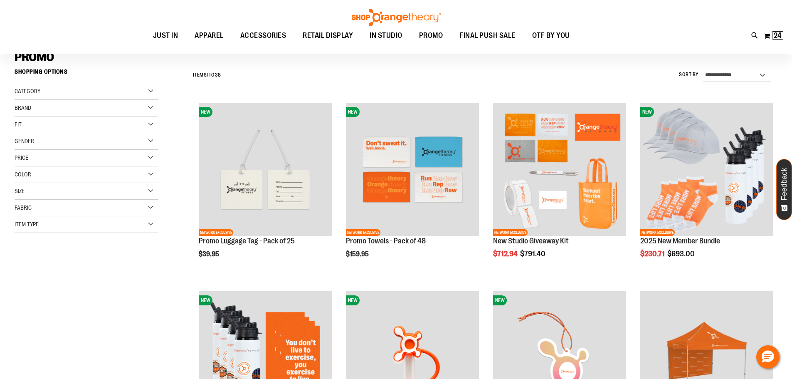
scroll to position [166, 0]
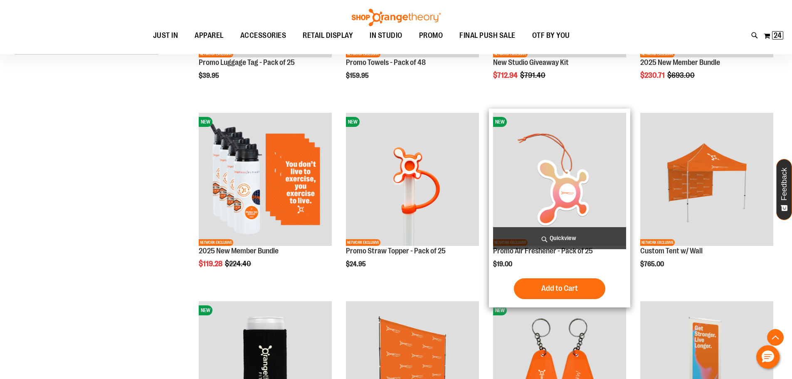
scroll to position [166, 0]
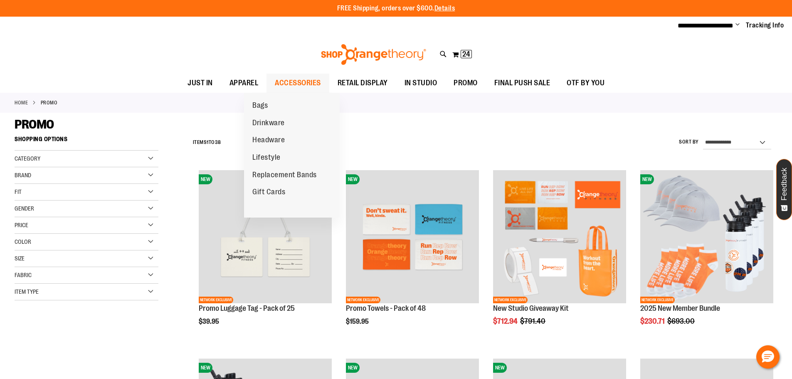
click at [275, 82] on span "ACCESSORIES" at bounding box center [298, 83] width 46 height 19
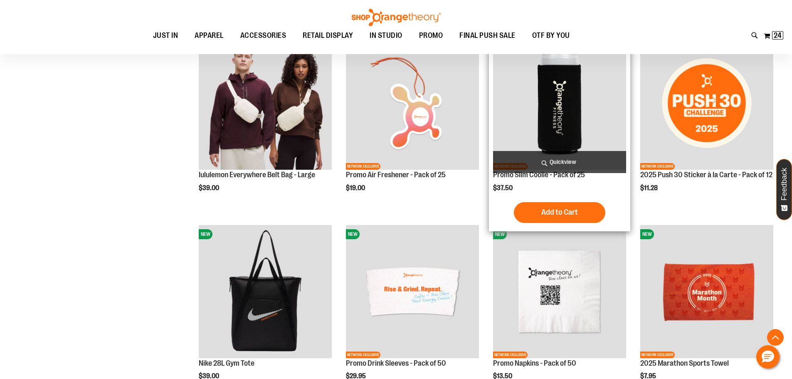
scroll to position [789, 0]
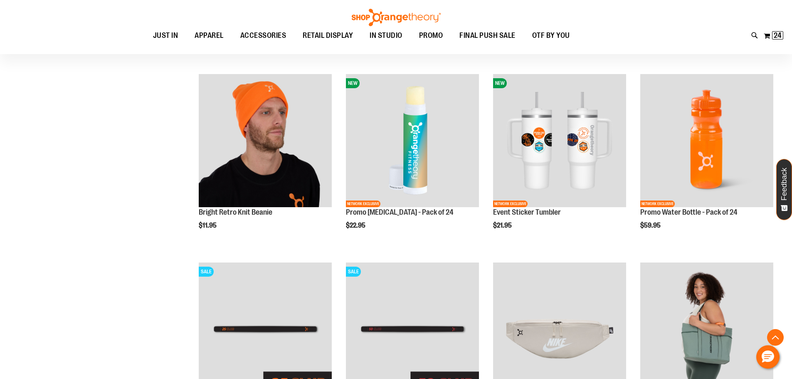
scroll to position [1579, 0]
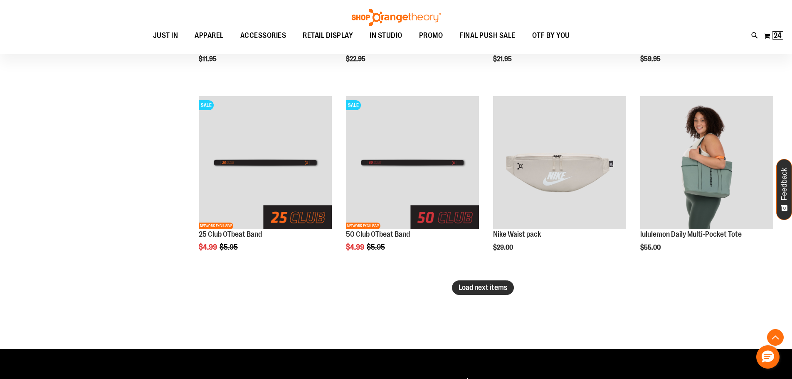
click at [507, 289] on span "Load next items" at bounding box center [483, 287] width 49 height 8
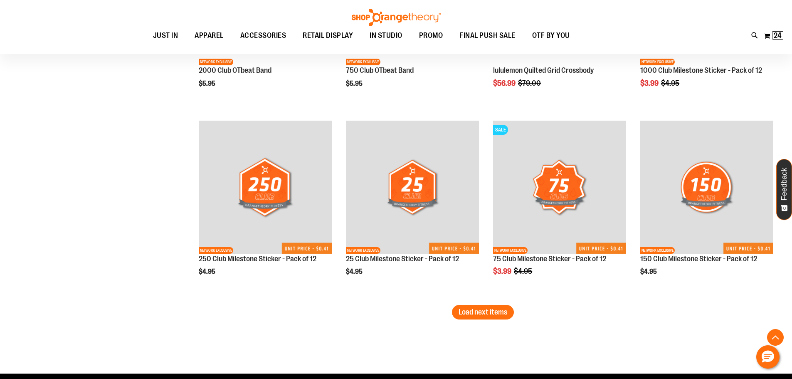
scroll to position [2244, 0]
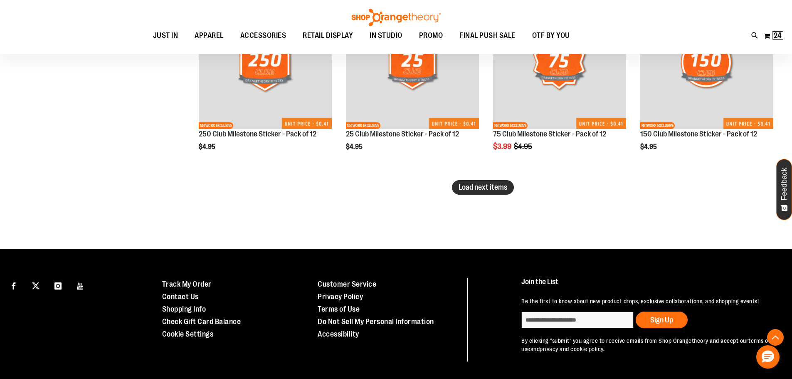
click at [461, 187] on span "Load next items" at bounding box center [483, 187] width 49 height 8
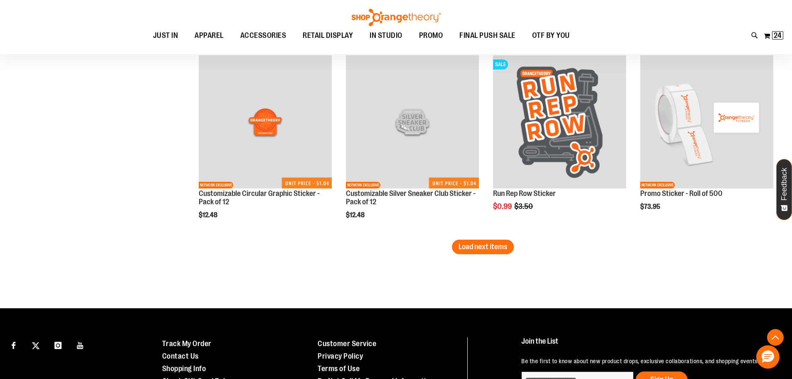
scroll to position [2785, 0]
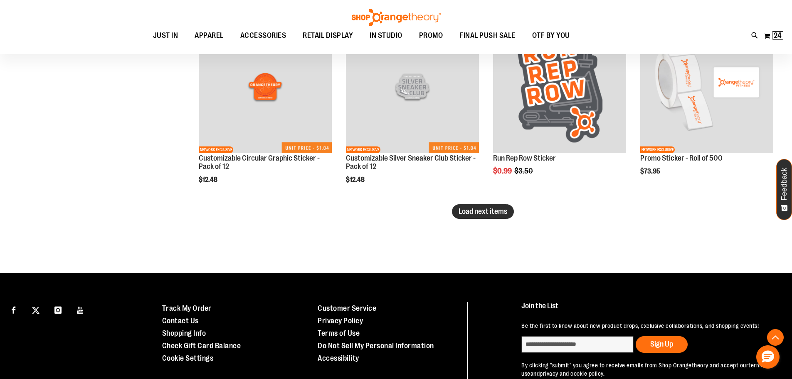
click at [506, 213] on span "Load next items" at bounding box center [483, 211] width 49 height 8
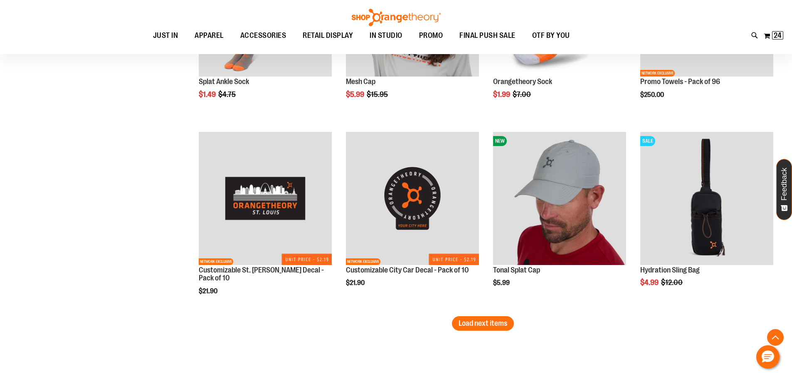
scroll to position [3325, 0]
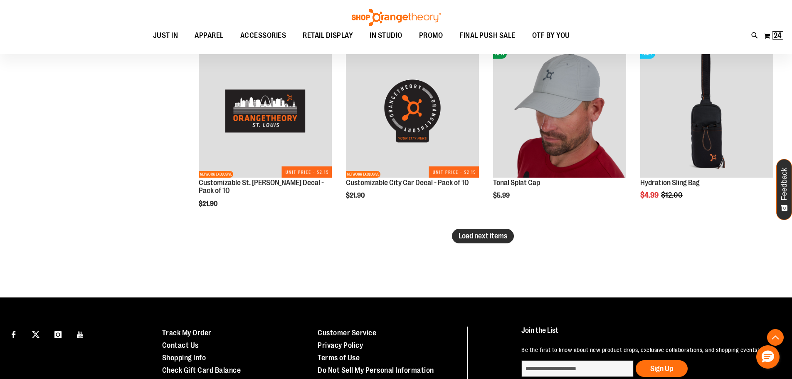
click at [497, 234] on span "Load next items" at bounding box center [483, 236] width 49 height 8
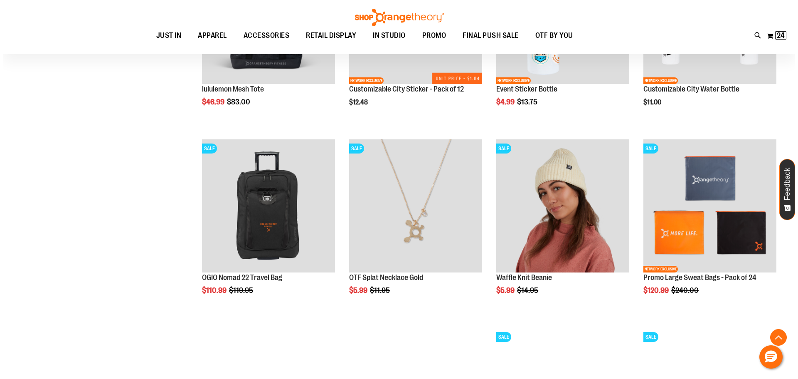
scroll to position [3616, 0]
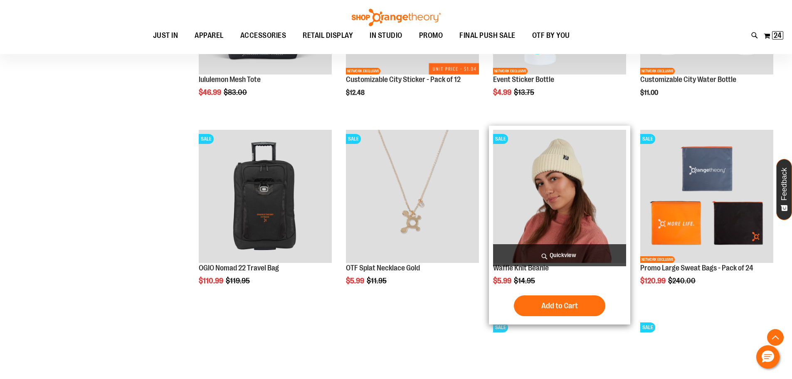
click at [567, 254] on span "Quickview" at bounding box center [559, 255] width 133 height 22
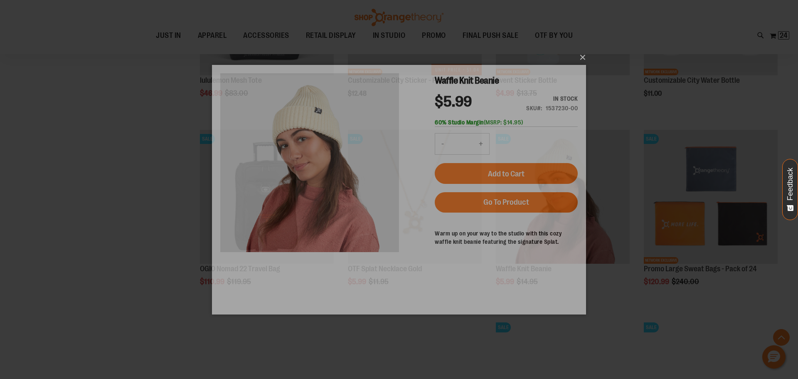
scroll to position [0, 0]
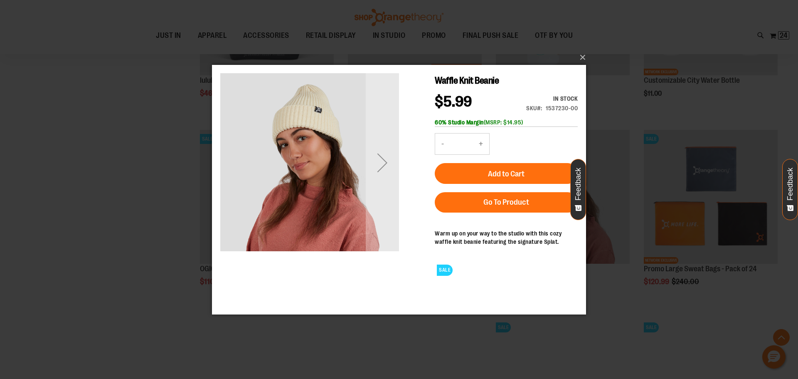
click at [485, 144] on button "+" at bounding box center [481, 143] width 17 height 21
type input "*"
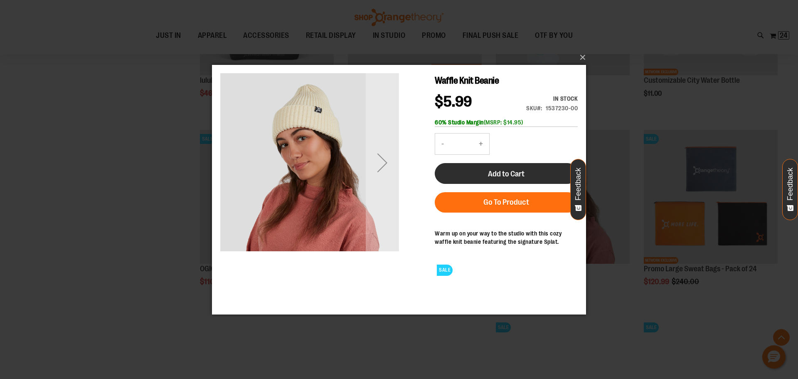
click at [531, 170] on button "Add to Cart" at bounding box center [506, 173] width 143 height 21
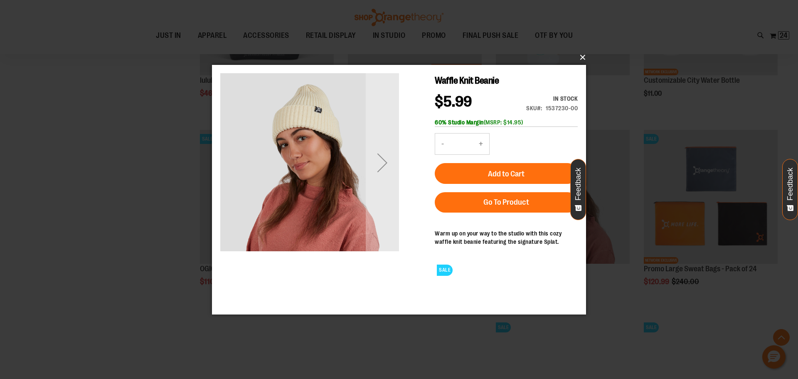
click at [580, 55] on button "×" at bounding box center [401, 57] width 374 height 18
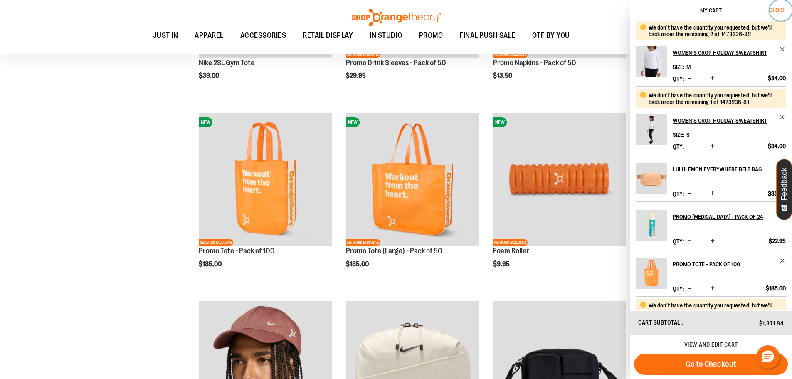
click at [783, 9] on span "Close" at bounding box center [777, 10] width 16 height 7
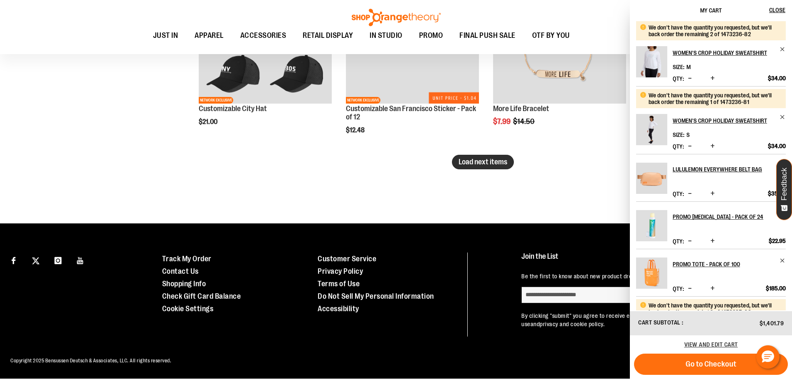
click at [506, 158] on span "Load next items" at bounding box center [483, 162] width 49 height 8
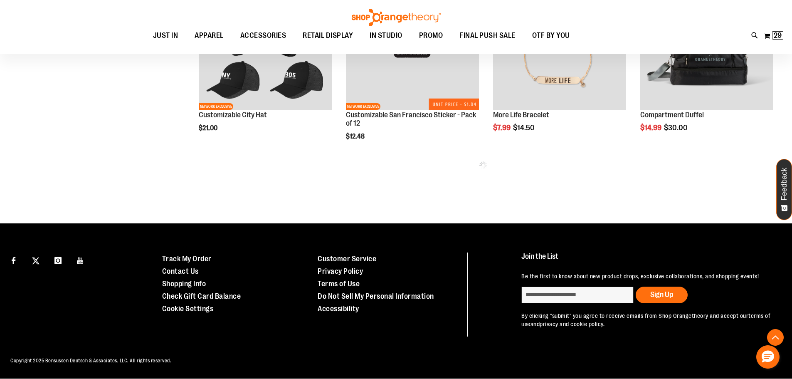
scroll to position [3957, 0]
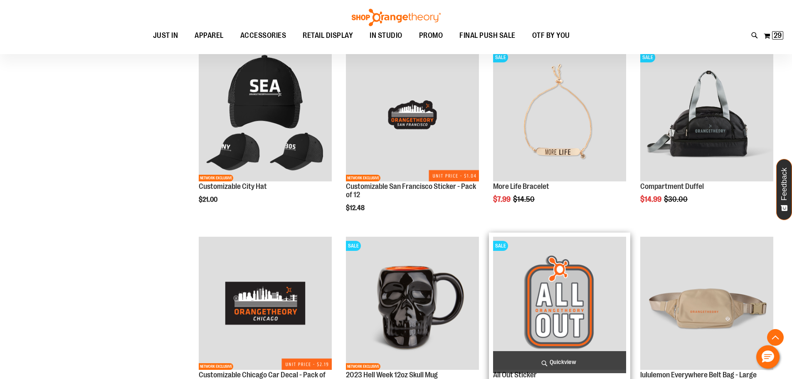
scroll to position [3957, 0]
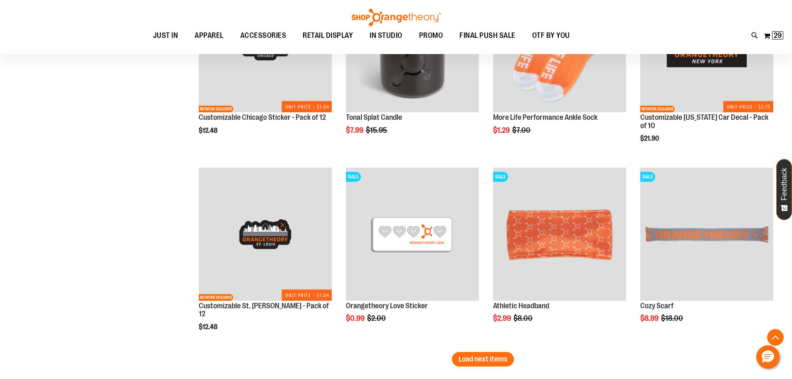
scroll to position [4415, 0]
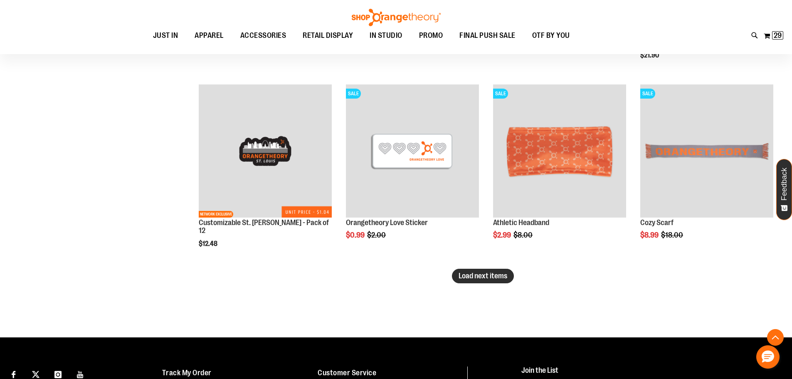
click at [489, 280] on button "Load next items" at bounding box center [483, 276] width 62 height 15
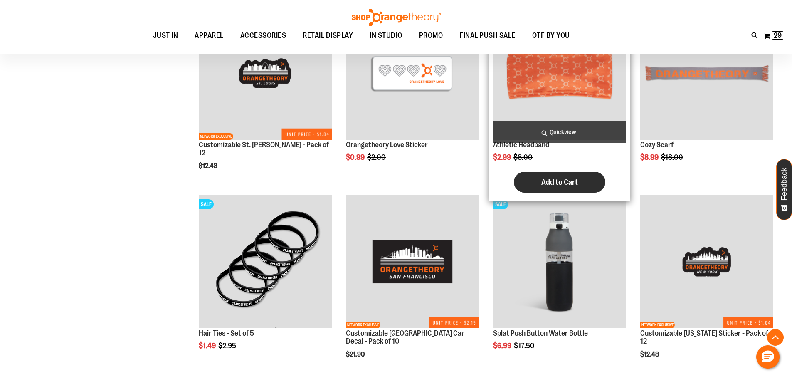
scroll to position [4581, 0]
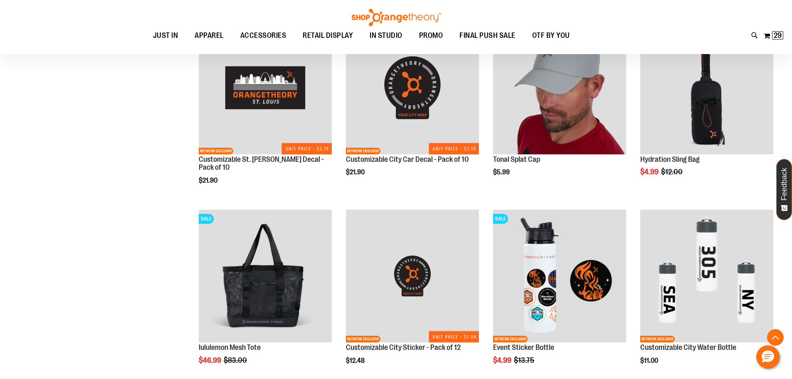
scroll to position [3251, 0]
